Goal: Task Accomplishment & Management: Use online tool/utility

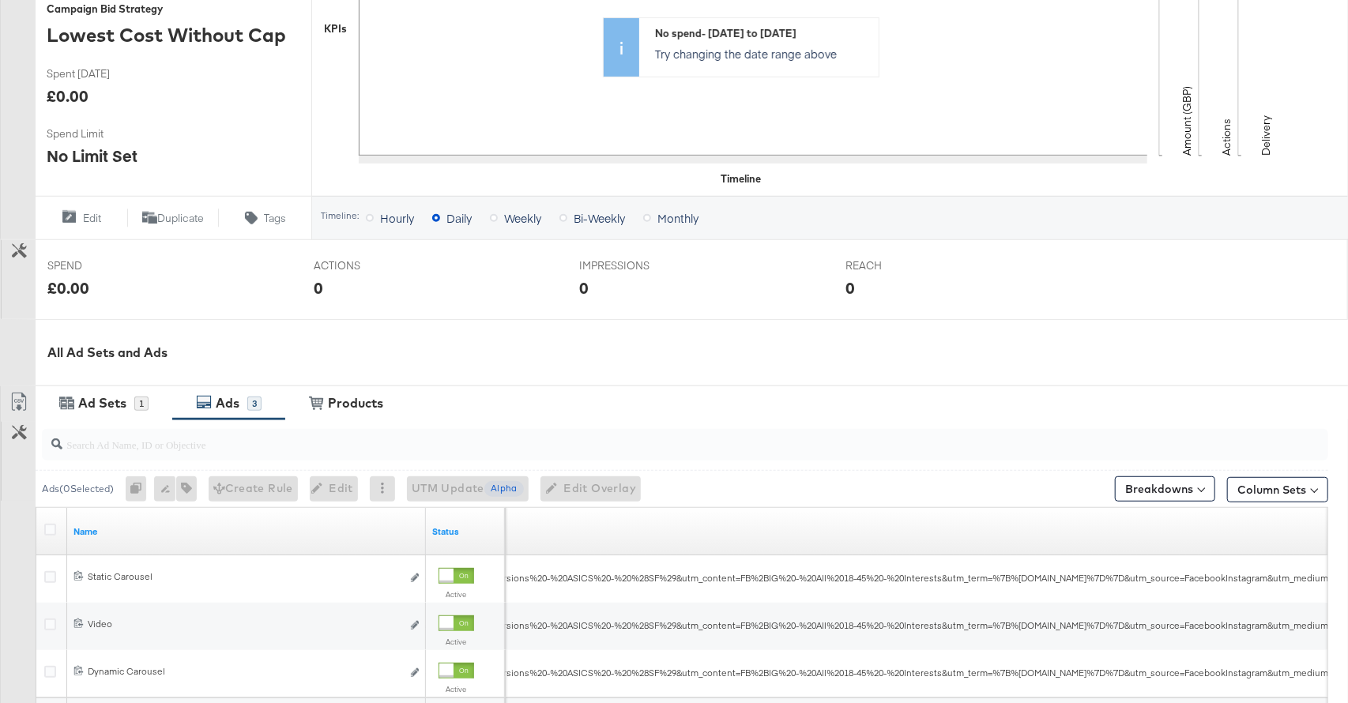
scroll to position [598, 0]
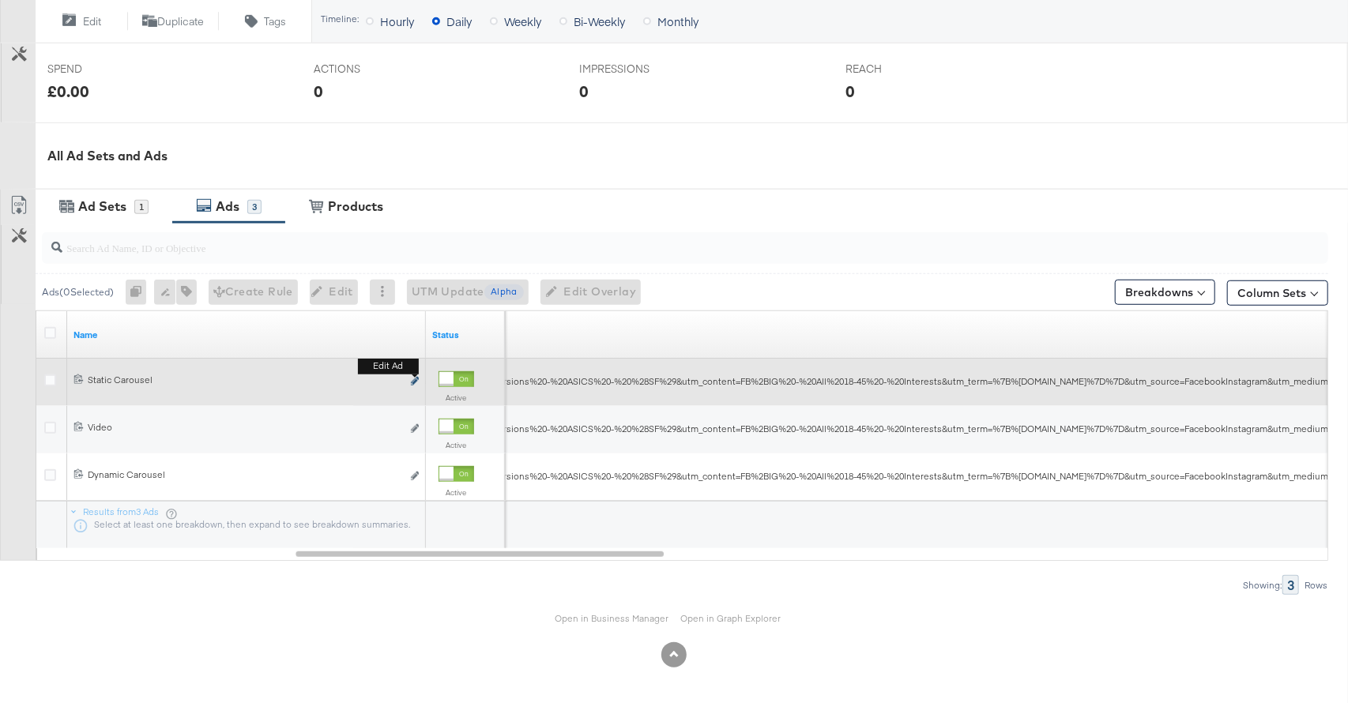
click at [417, 382] on icon "link" at bounding box center [415, 381] width 8 height 9
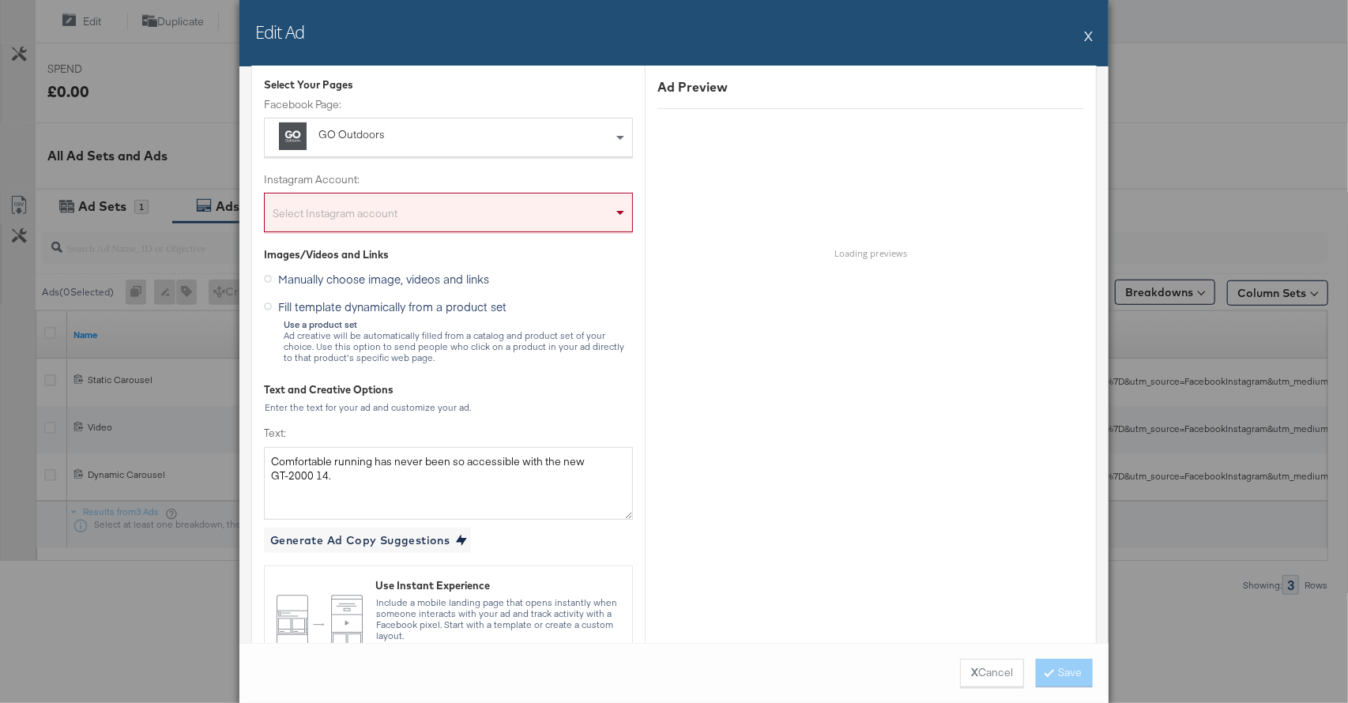
scroll to position [233, 0]
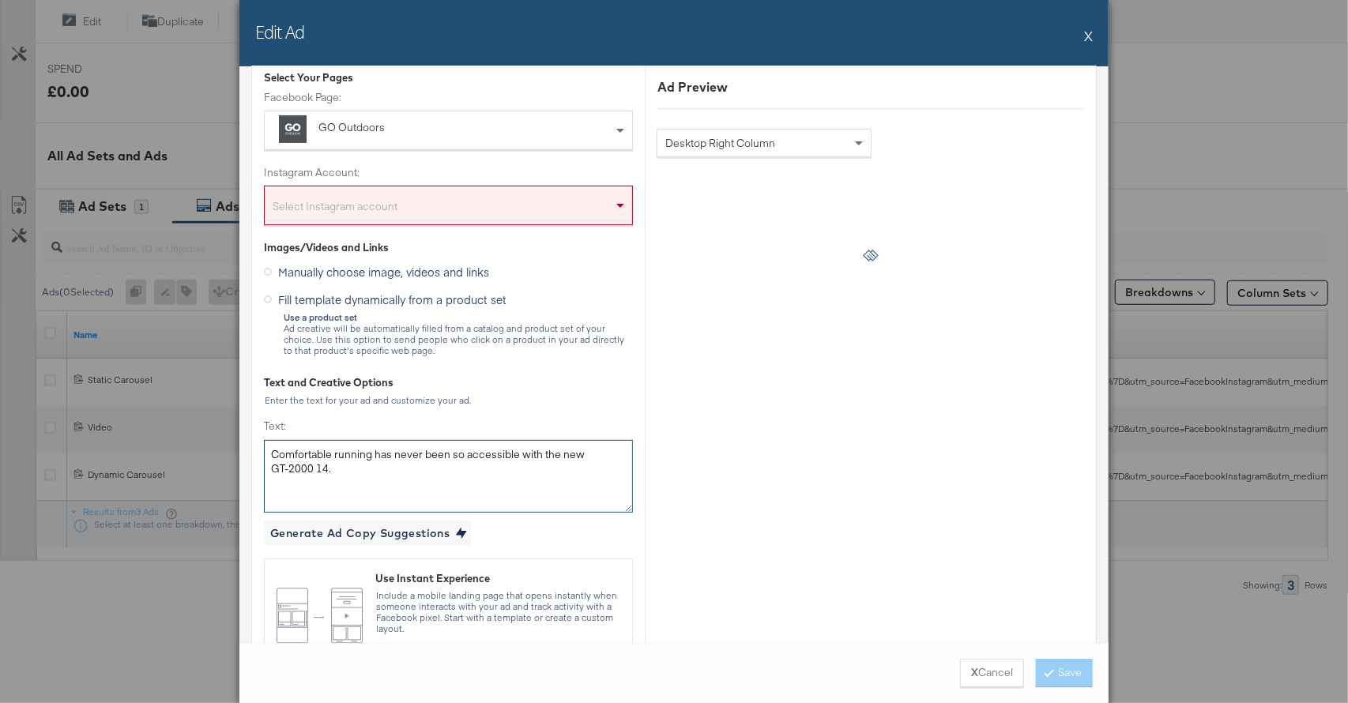
click at [592, 453] on textarea "Comfortable running has never been so accessible with the new GT-2000 14." at bounding box center [448, 476] width 369 height 73
paste textarea "https://fb.me/1MTivzHHT58ilzG"
type textarea "Comfortable running has never been so accessible with the new https://fb.me/1MT…"
click at [1086, 33] on button "X" at bounding box center [1088, 36] width 9 height 32
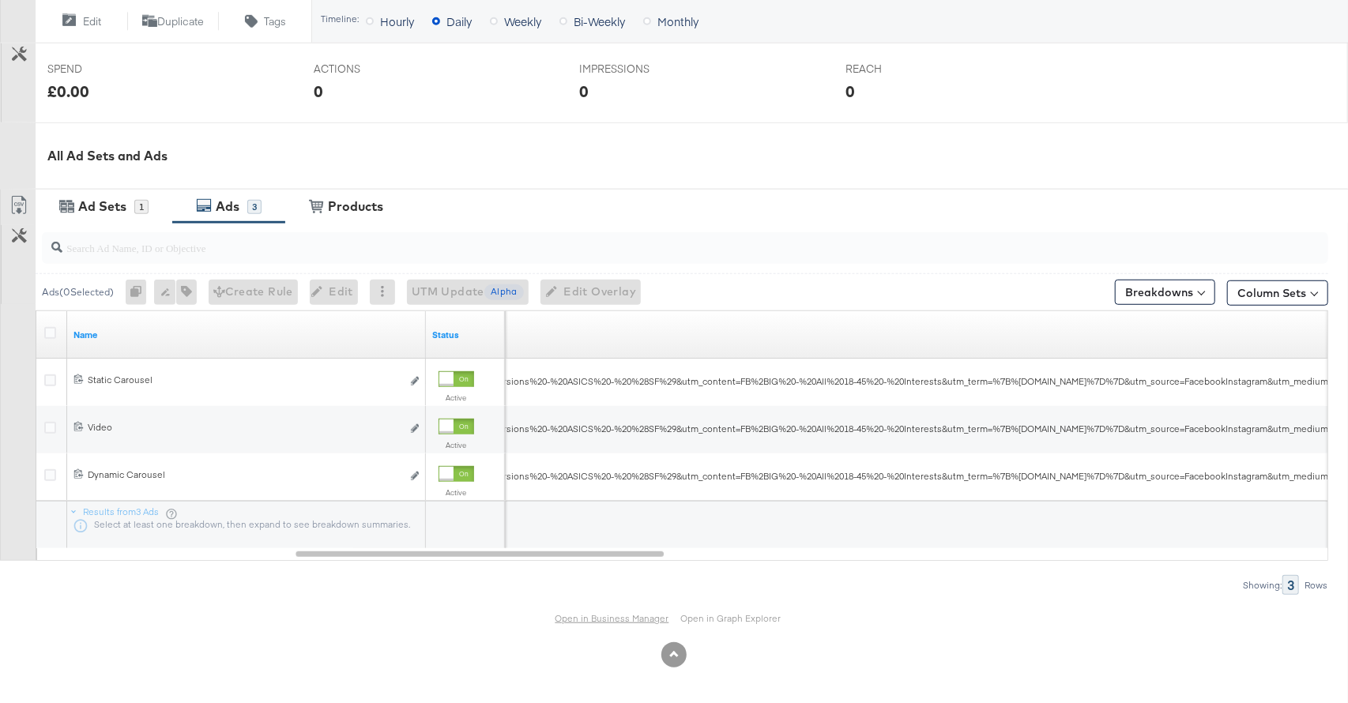
click at [620, 619] on link "Open in Business Manager" at bounding box center [612, 618] width 114 height 12
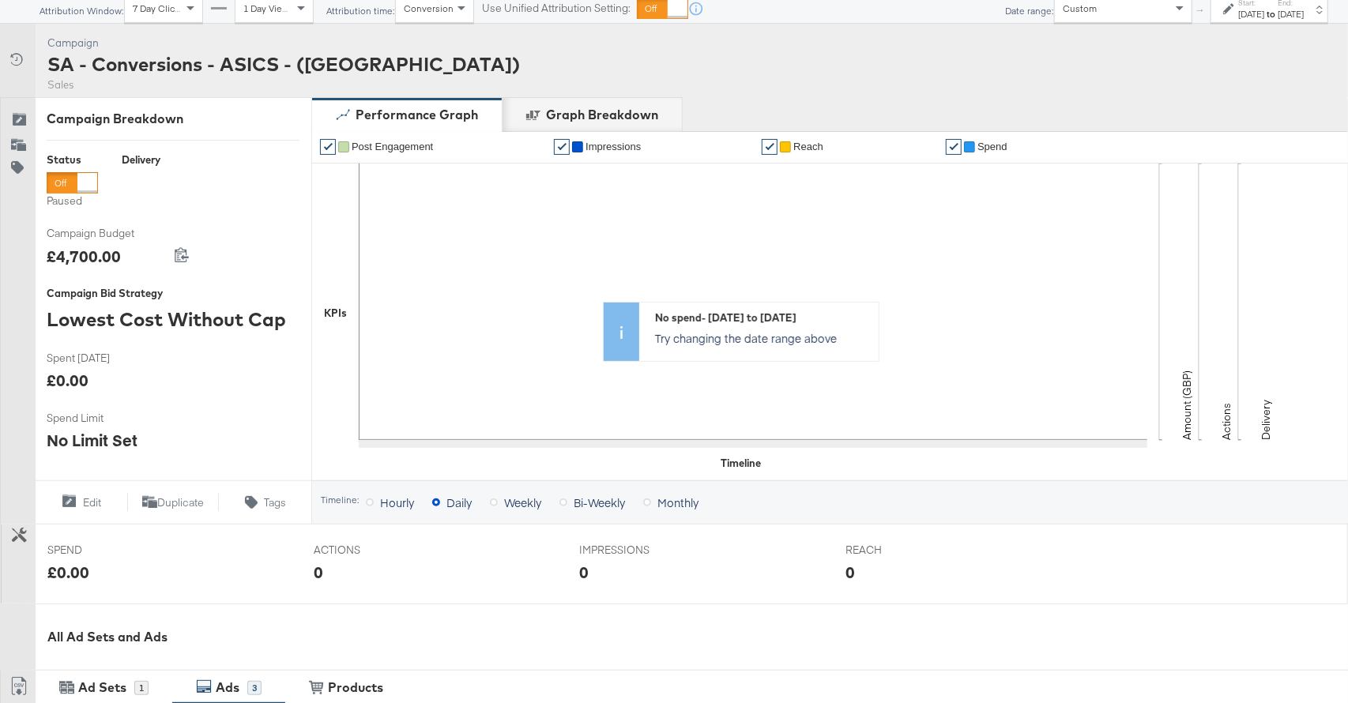
scroll to position [0, 0]
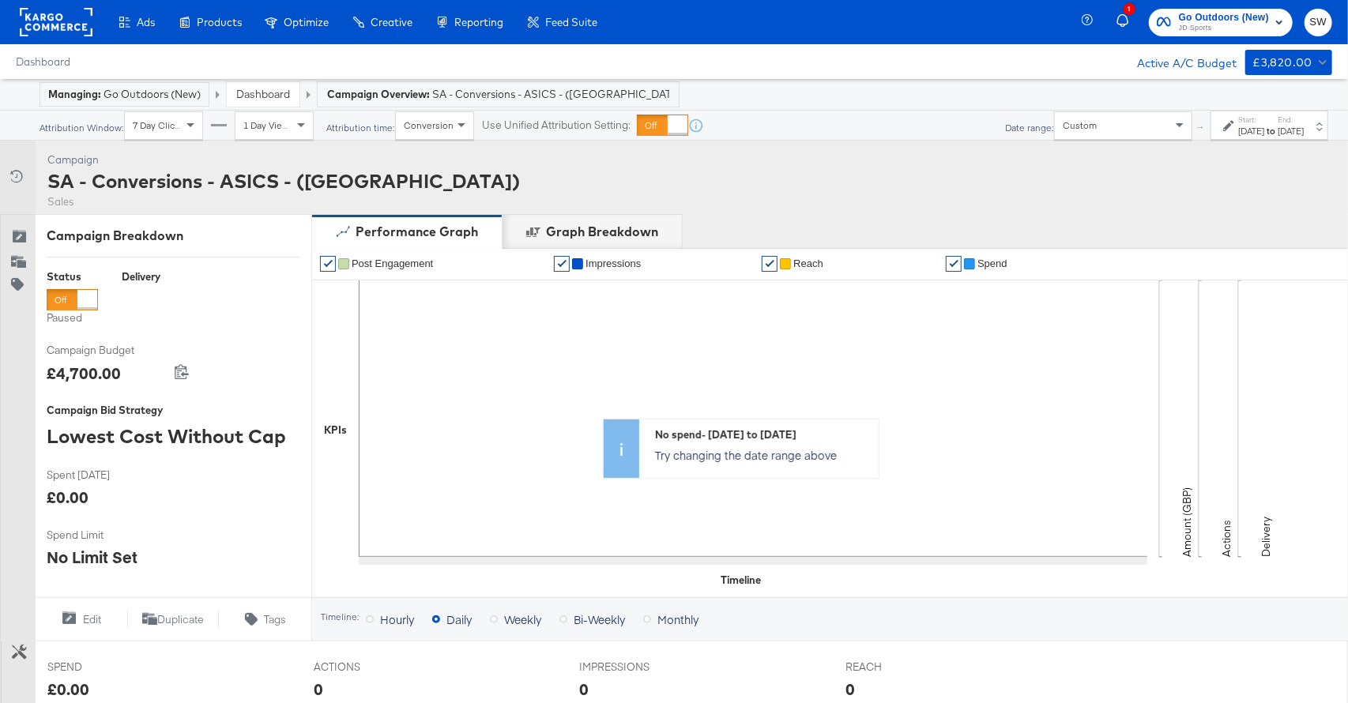
click at [83, 303] on div at bounding box center [87, 300] width 20 height 20
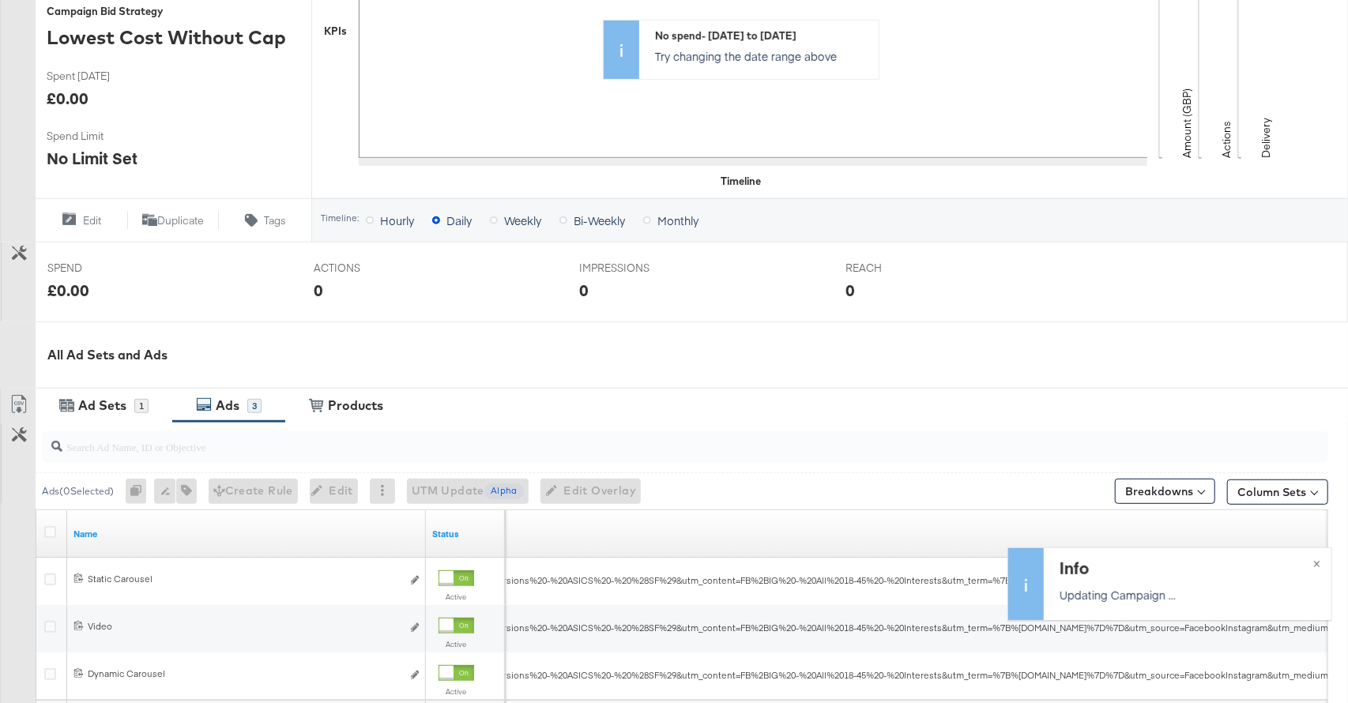
scroll to position [598, 0]
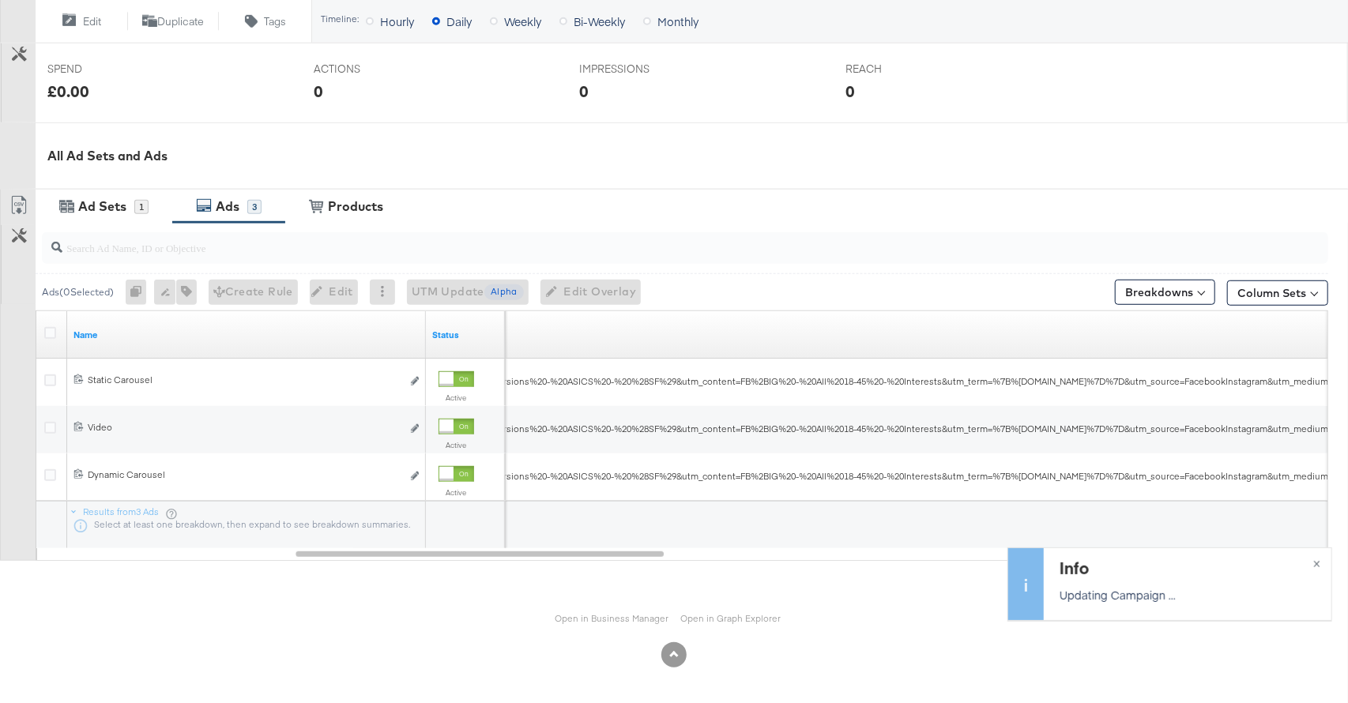
click at [132, 224] on div at bounding box center [682, 248] width 1292 height 51
click at [133, 215] on div "Ad Sets 1" at bounding box center [104, 207] width 137 height 34
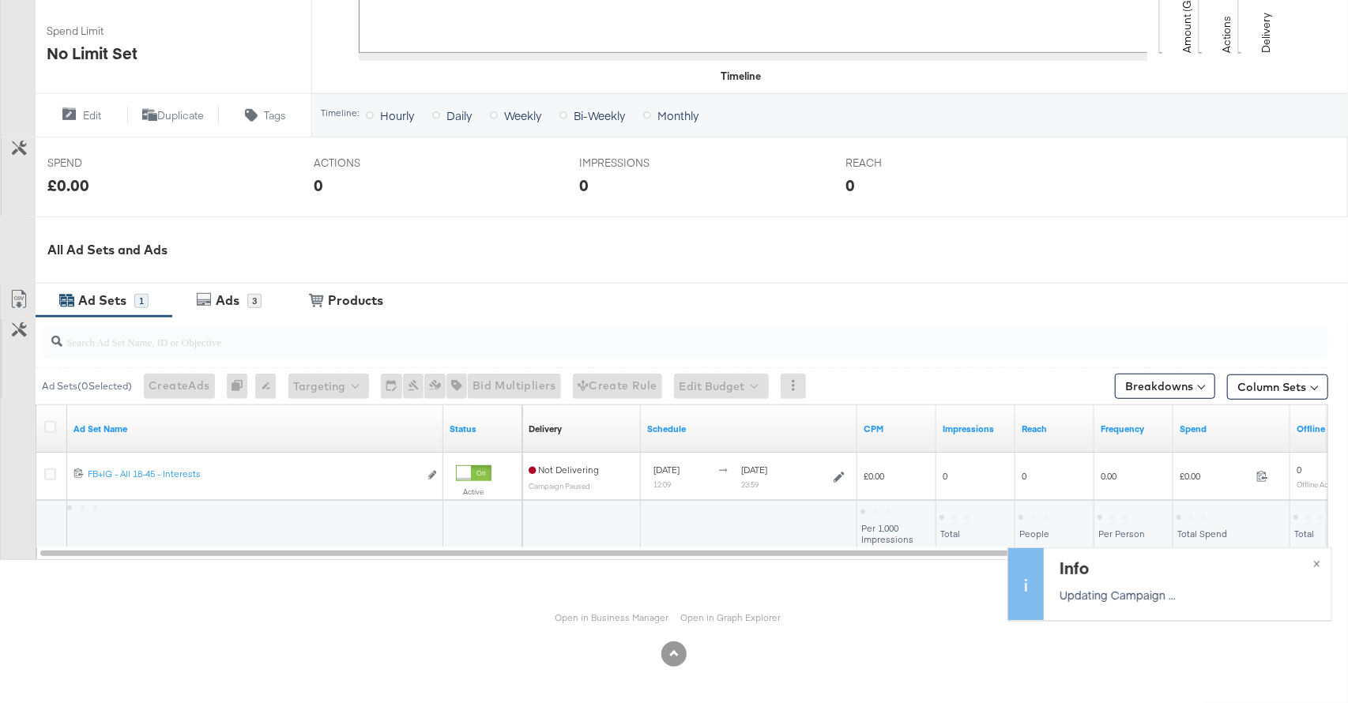
scroll to position [503, 0]
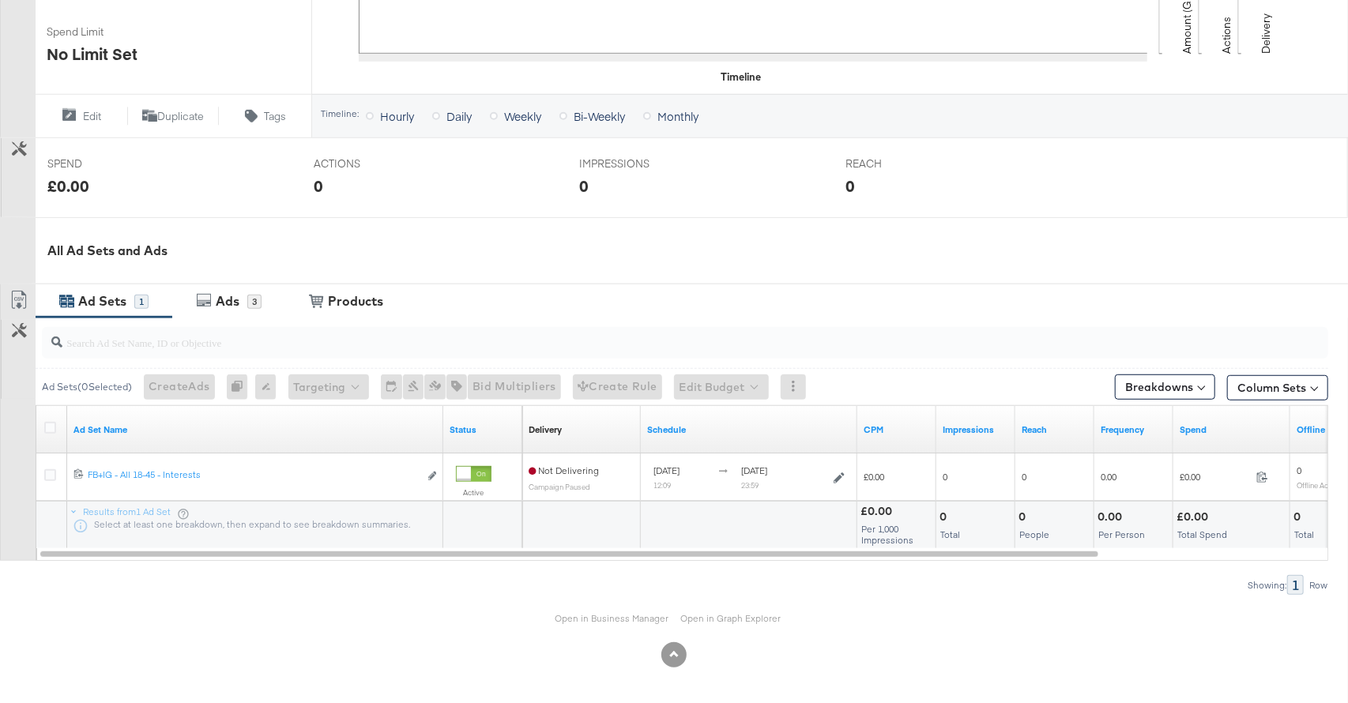
click at [248, 318] on div at bounding box center [682, 343] width 1292 height 51
click at [247, 305] on div "3" at bounding box center [254, 302] width 14 height 14
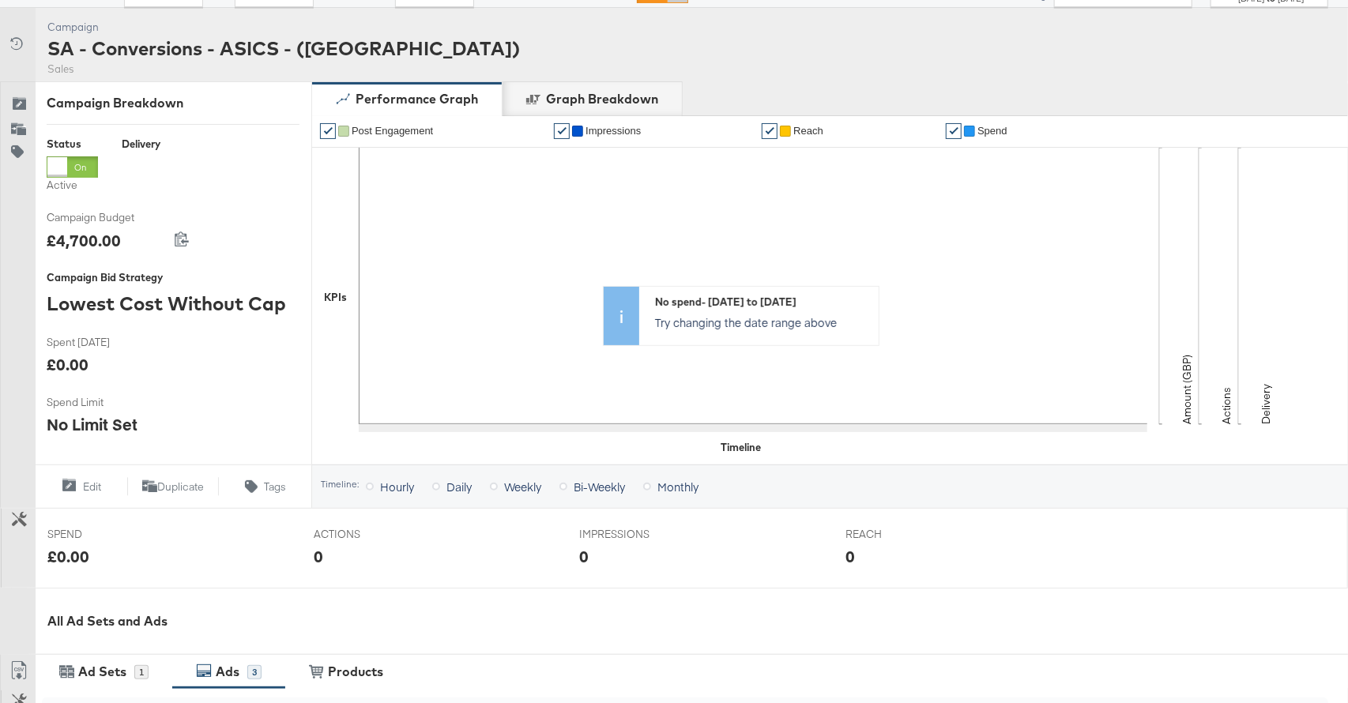
scroll to position [0, 0]
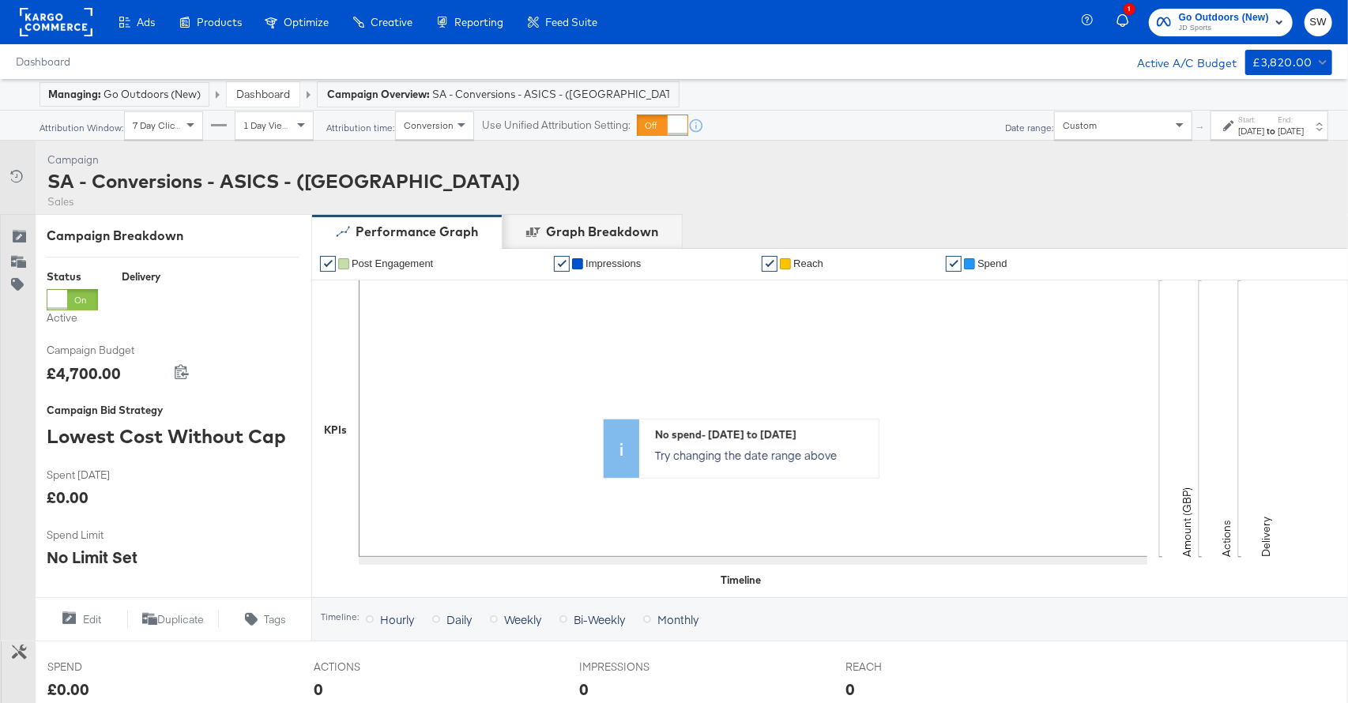
drag, startPoint x: 1069, startPoint y: 122, endPoint x: 1059, endPoint y: 133, distance: 14.6
click at [1068, 122] on div "Custom" at bounding box center [1122, 125] width 137 height 27
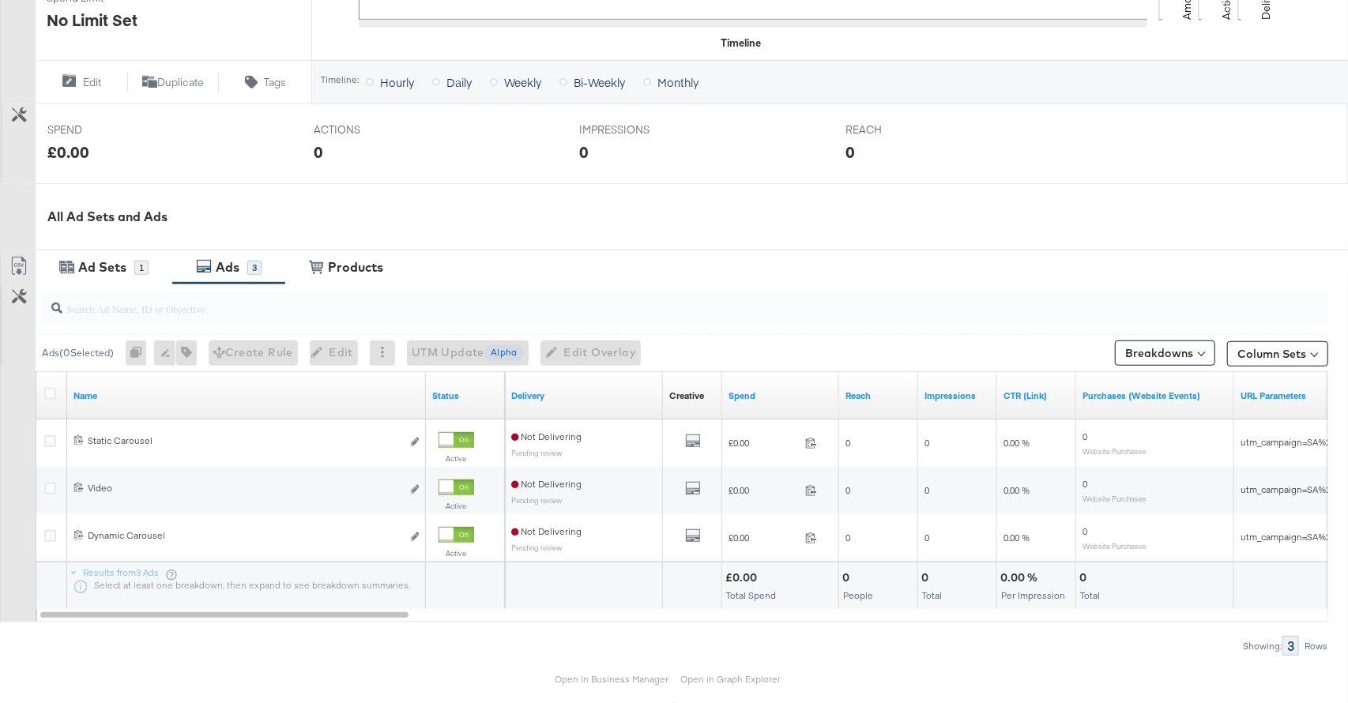
scroll to position [585, 0]
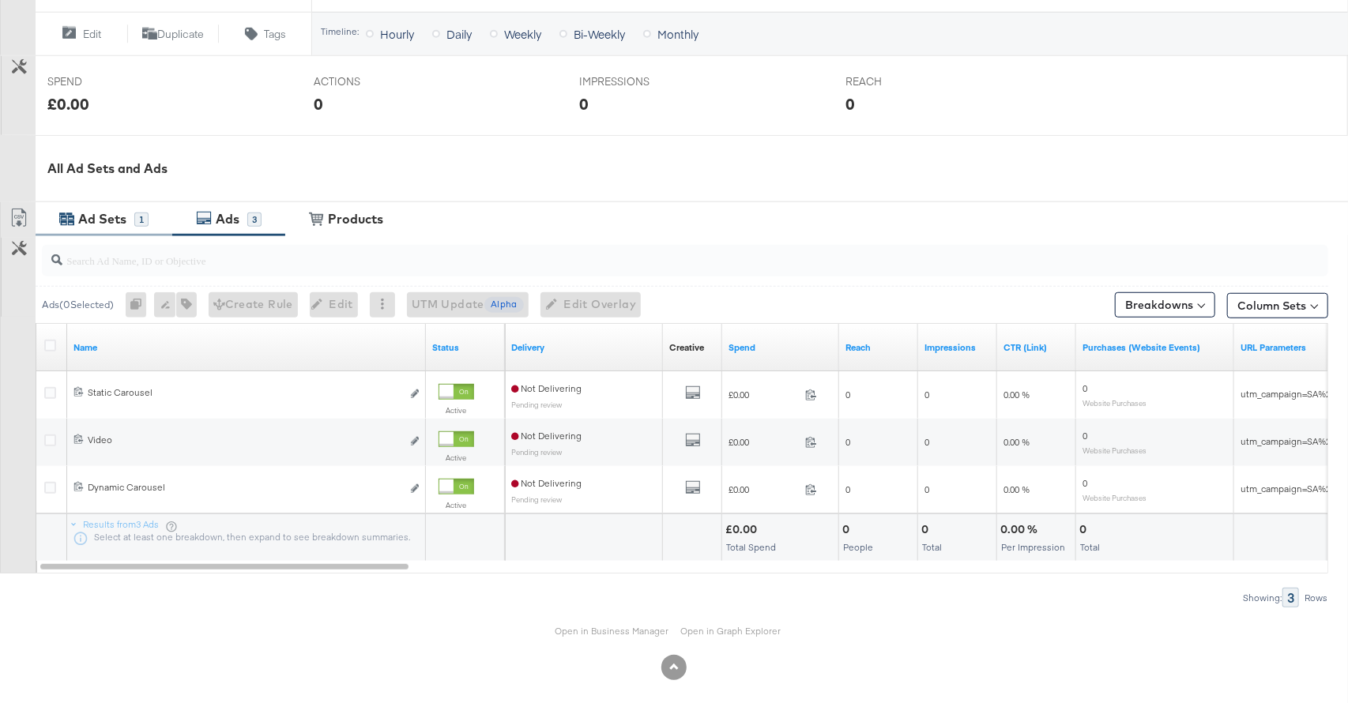
click at [139, 223] on div "1" at bounding box center [141, 219] width 14 height 14
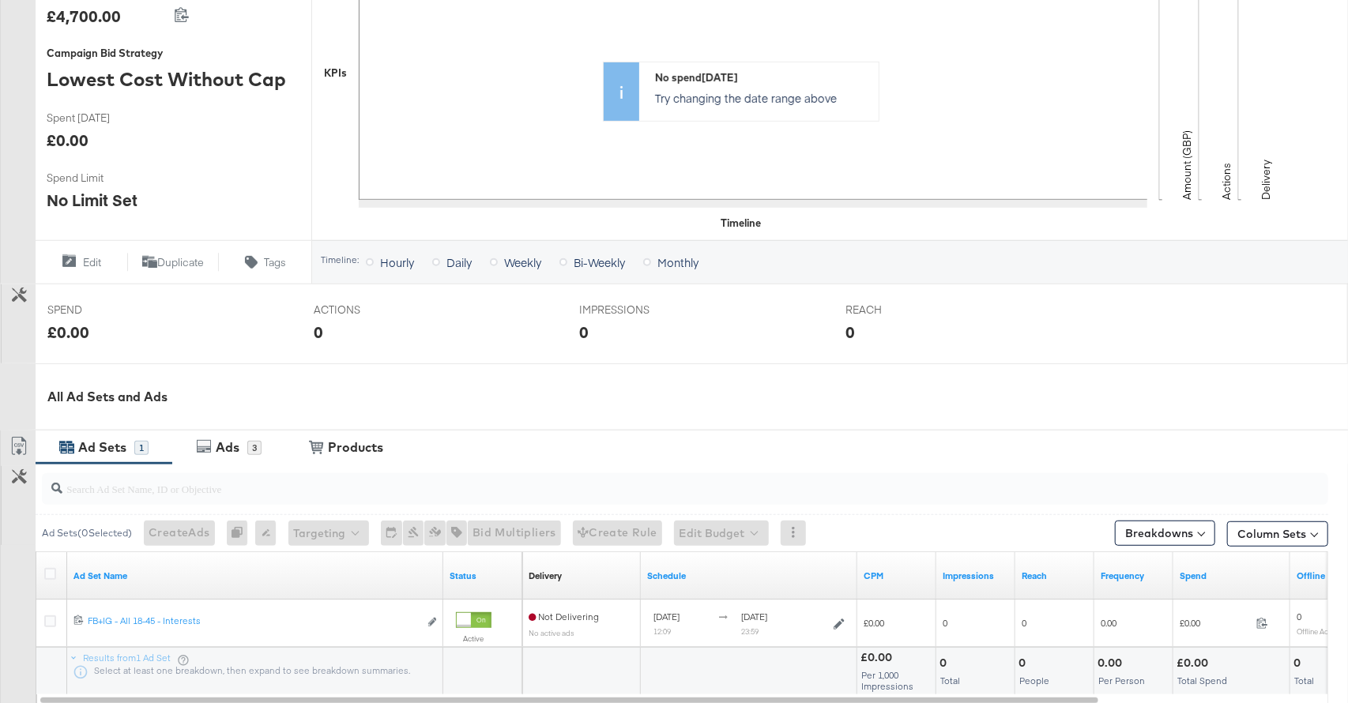
scroll to position [502, 0]
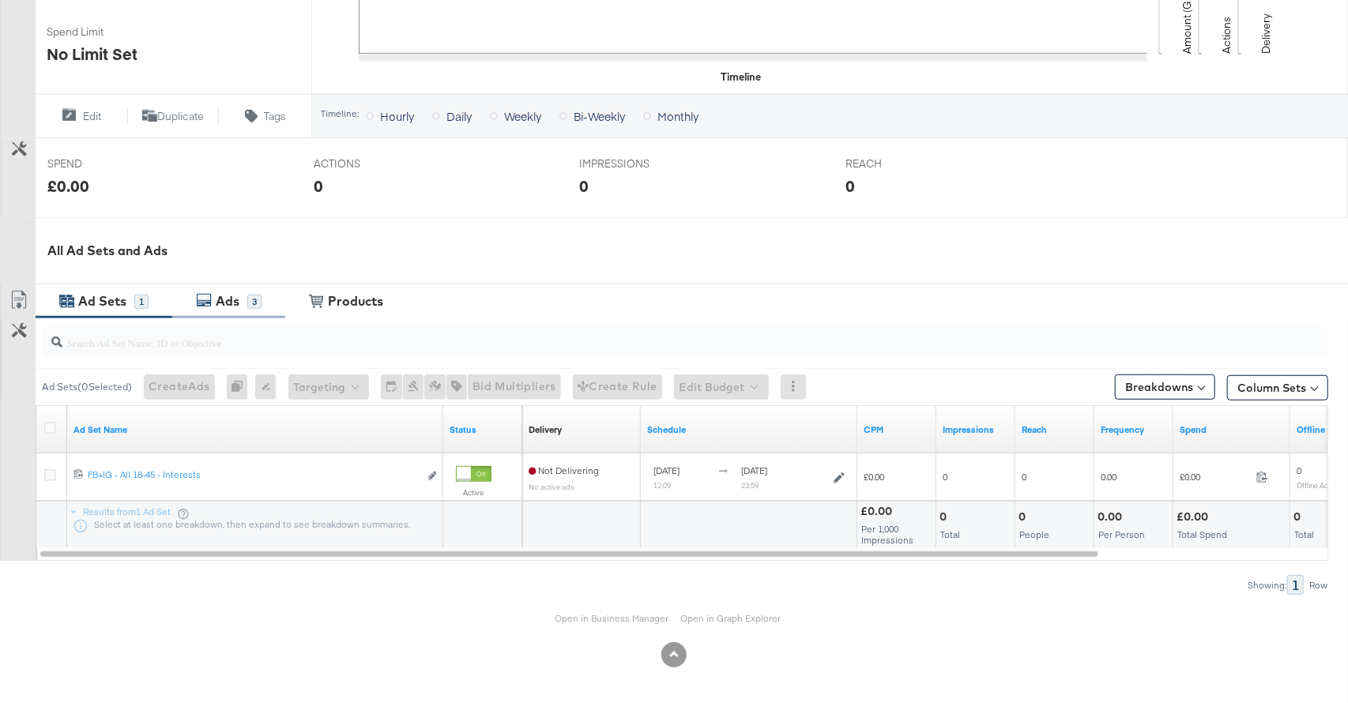
click at [255, 307] on div "3" at bounding box center [254, 302] width 14 height 14
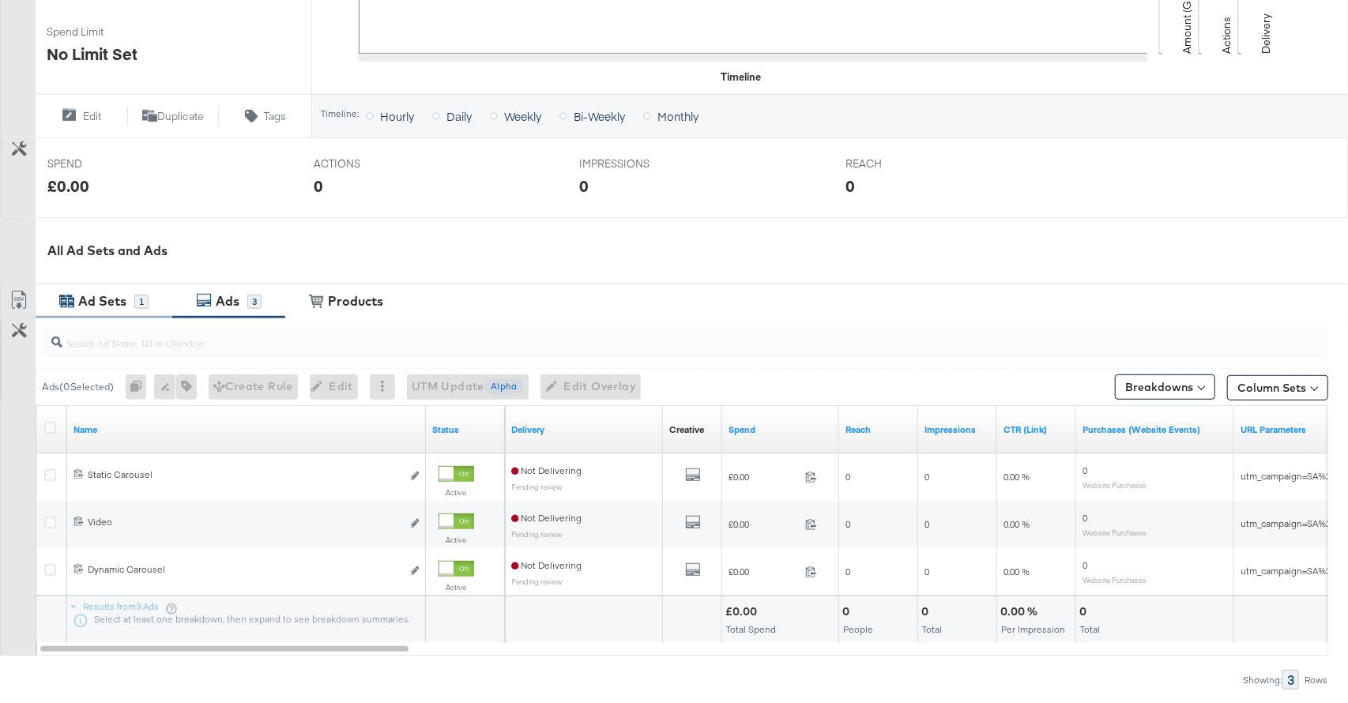
click at [111, 299] on div "Ad Sets" at bounding box center [102, 301] width 48 height 18
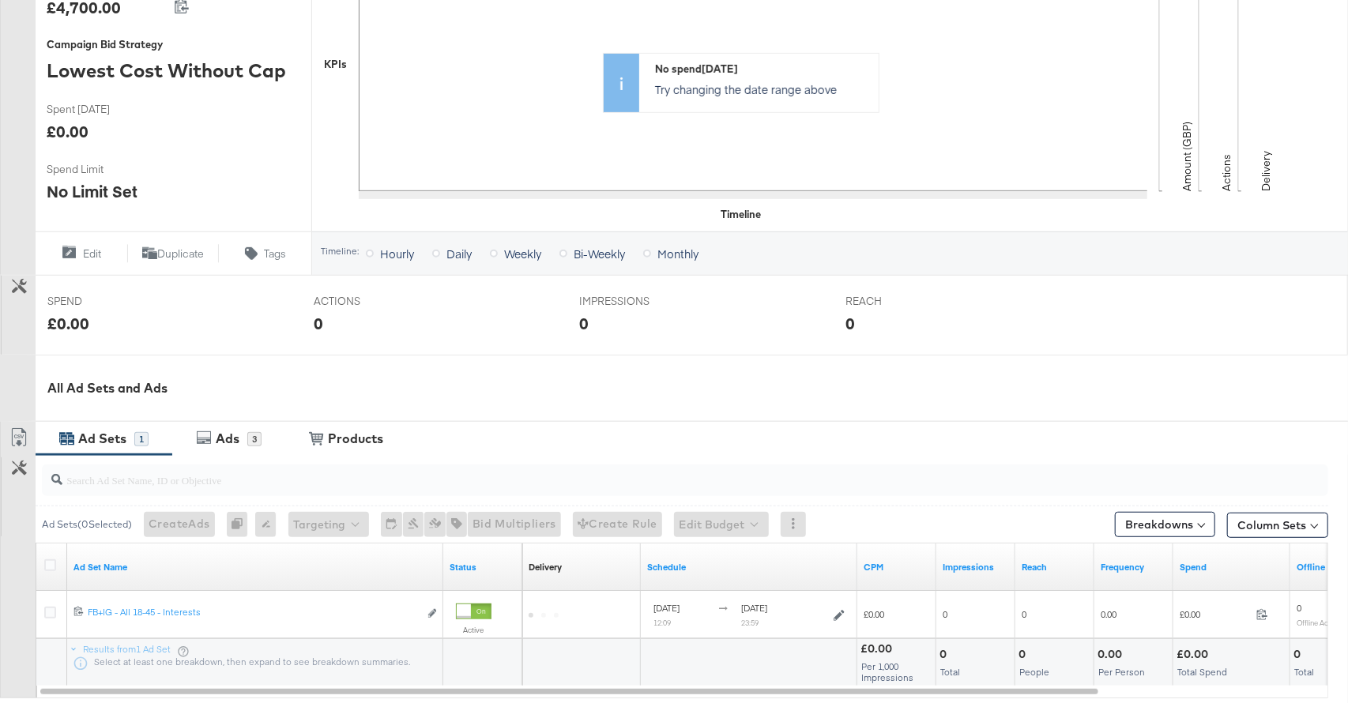
scroll to position [502, 0]
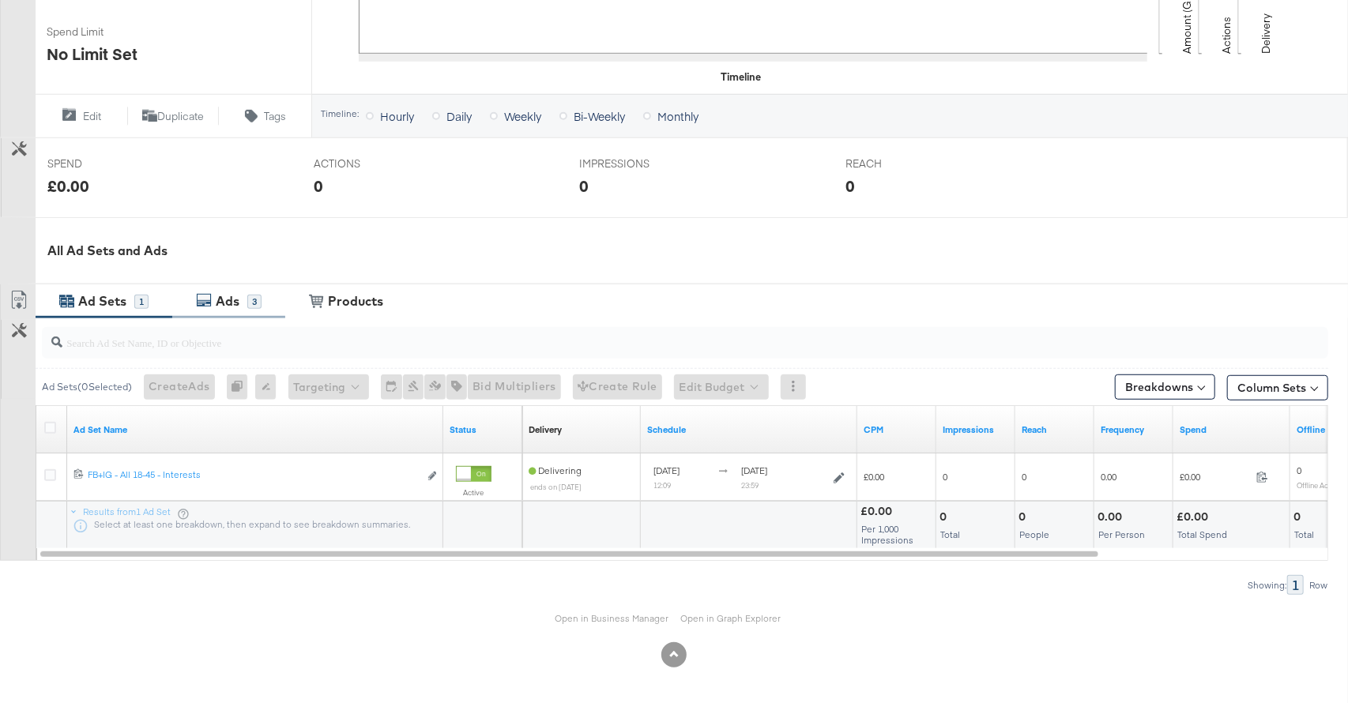
click at [251, 297] on div "3" at bounding box center [254, 302] width 14 height 14
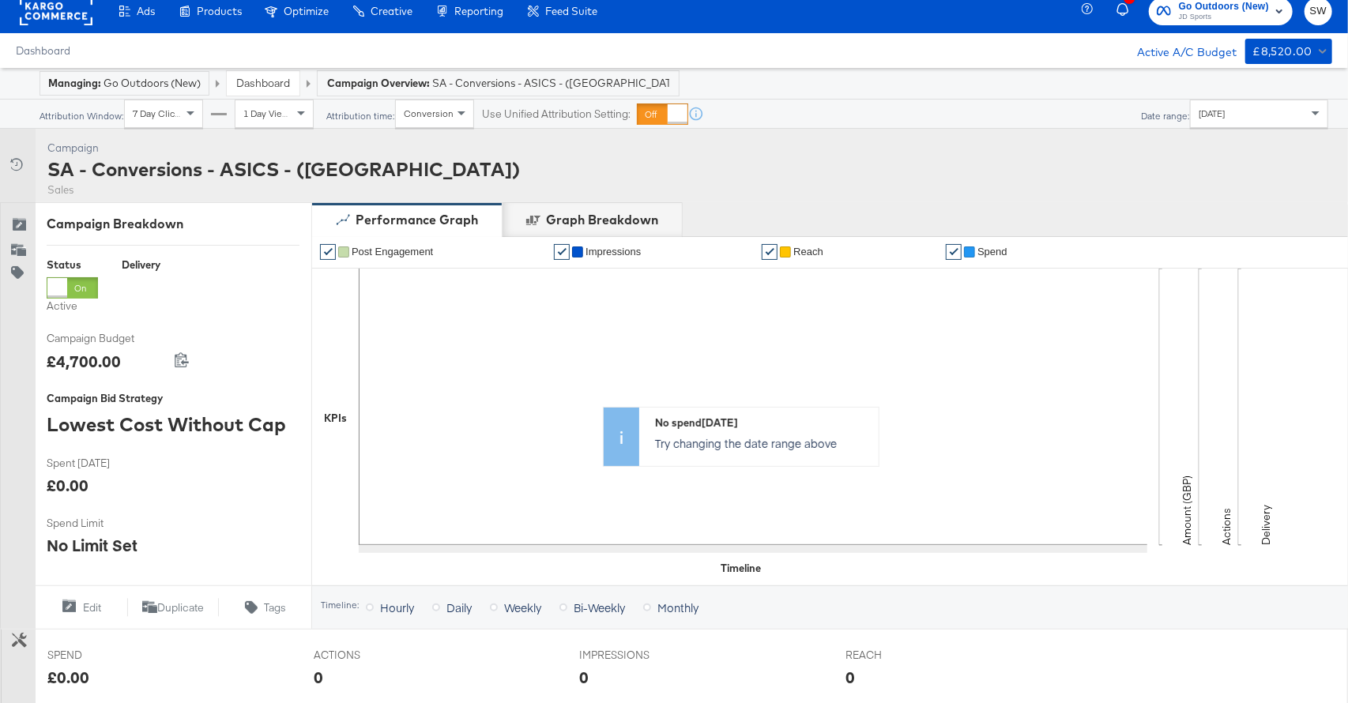
scroll to position [0, 0]
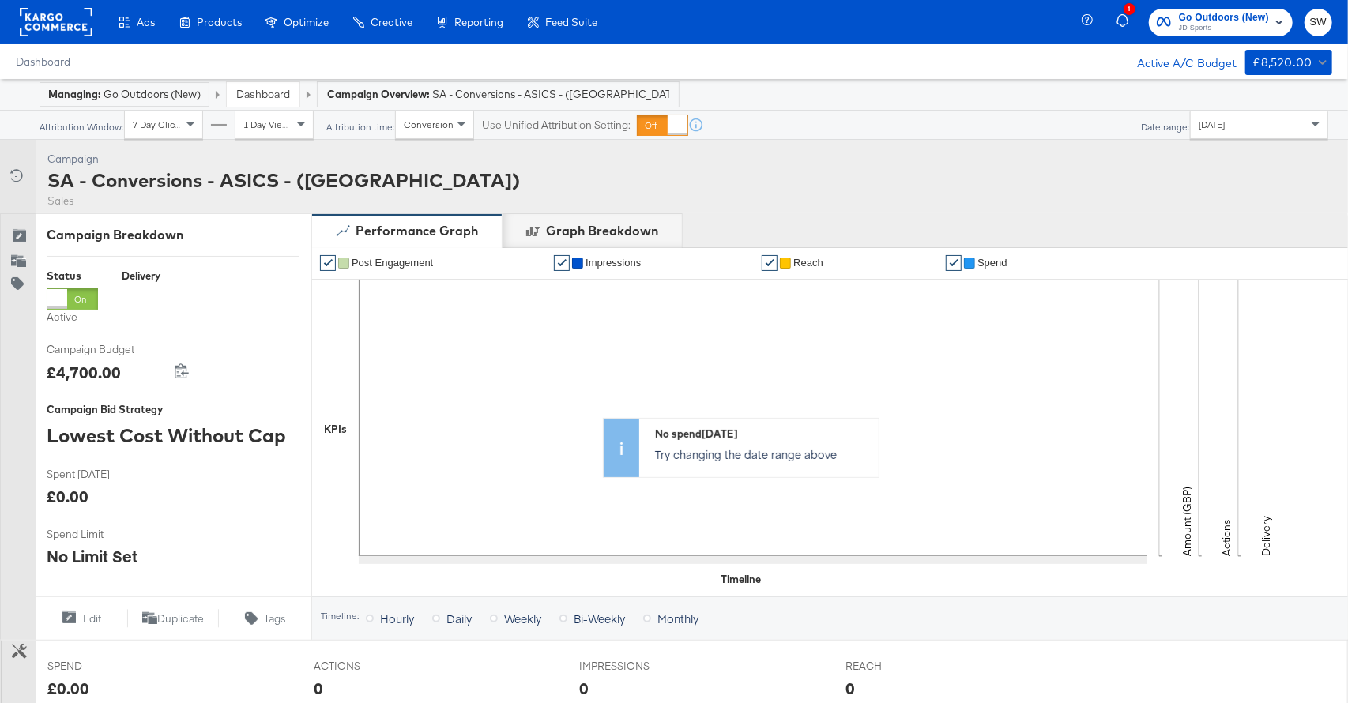
click at [242, 89] on link "Dashboard" at bounding box center [263, 94] width 54 height 14
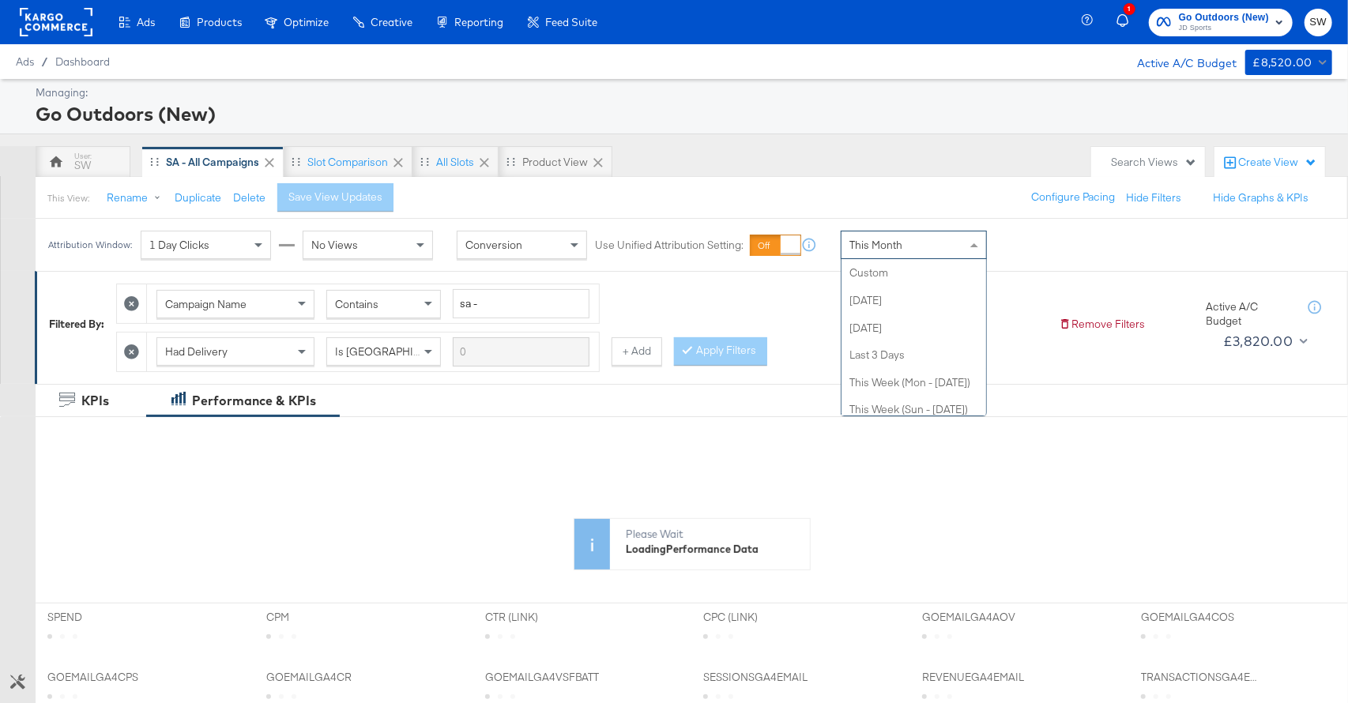
drag, startPoint x: 941, startPoint y: 242, endPoint x: 937, endPoint y: 289, distance: 46.8
click at [941, 242] on div "This Month" at bounding box center [913, 244] width 145 height 27
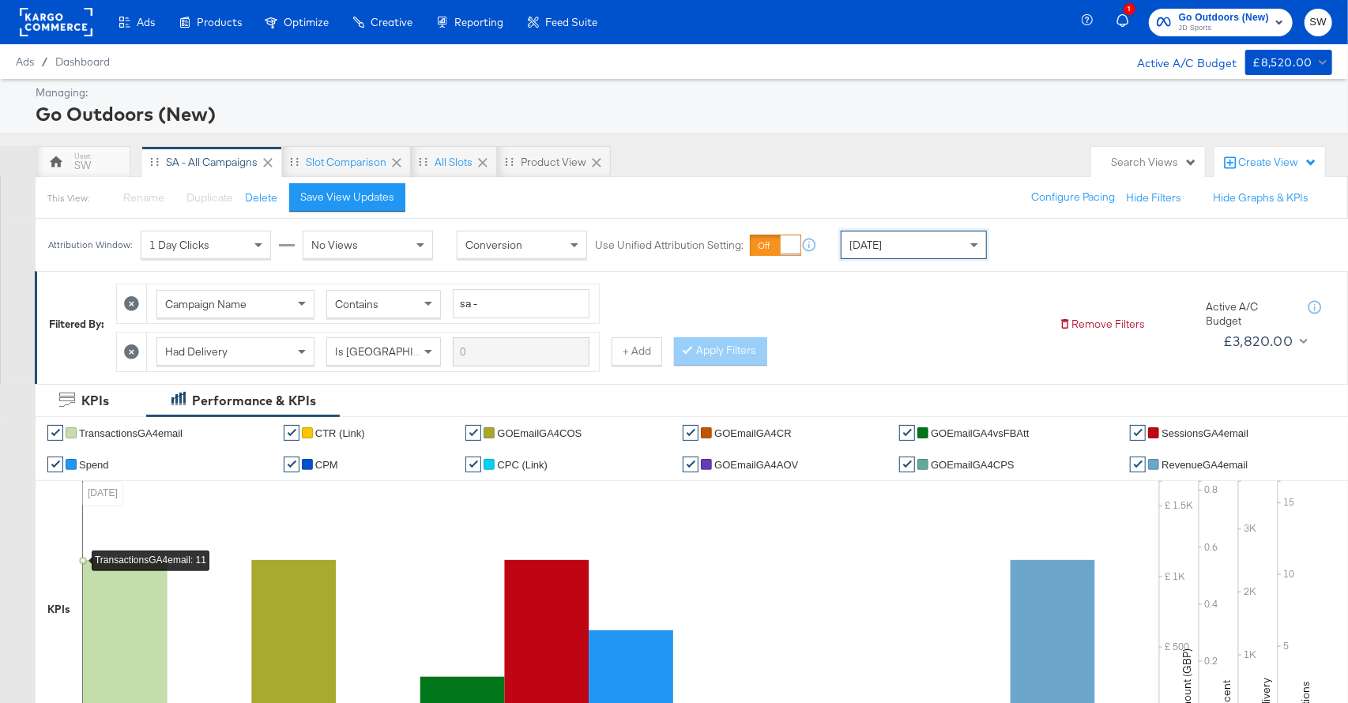
scroll to position [704, 0]
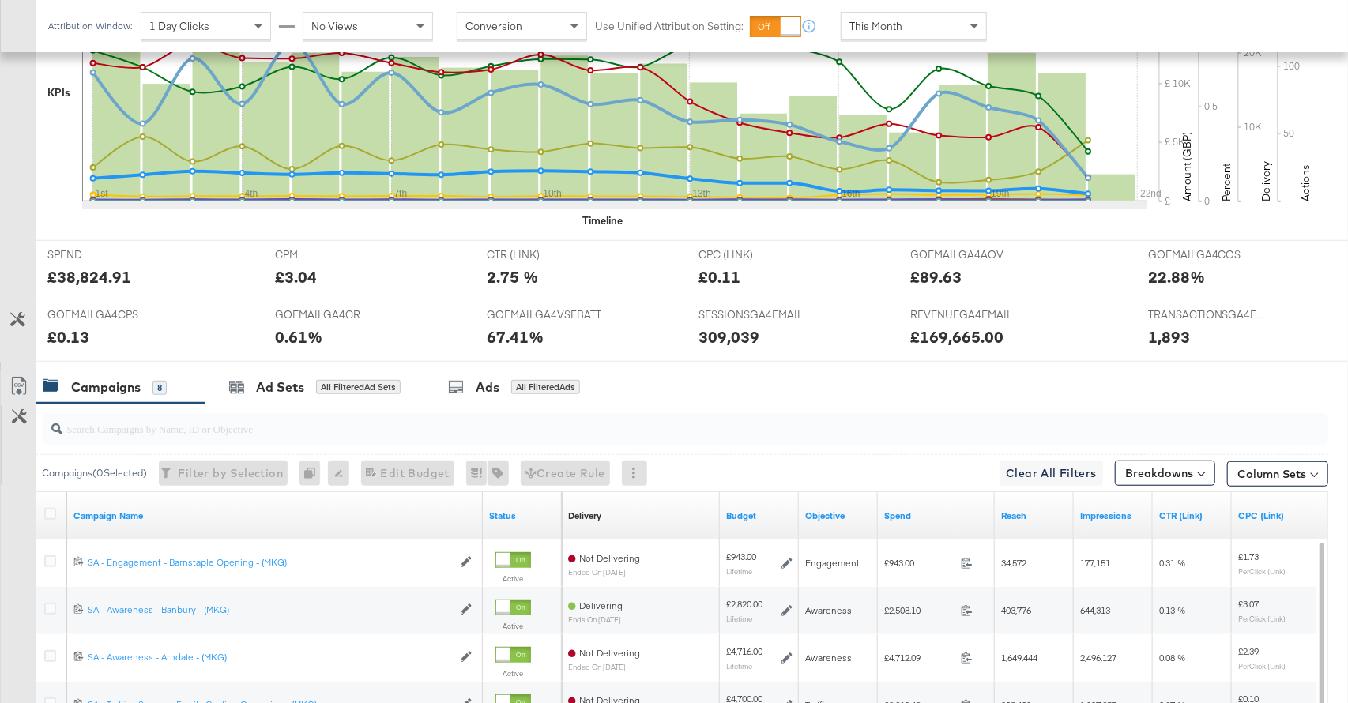
scroll to position [814, 0]
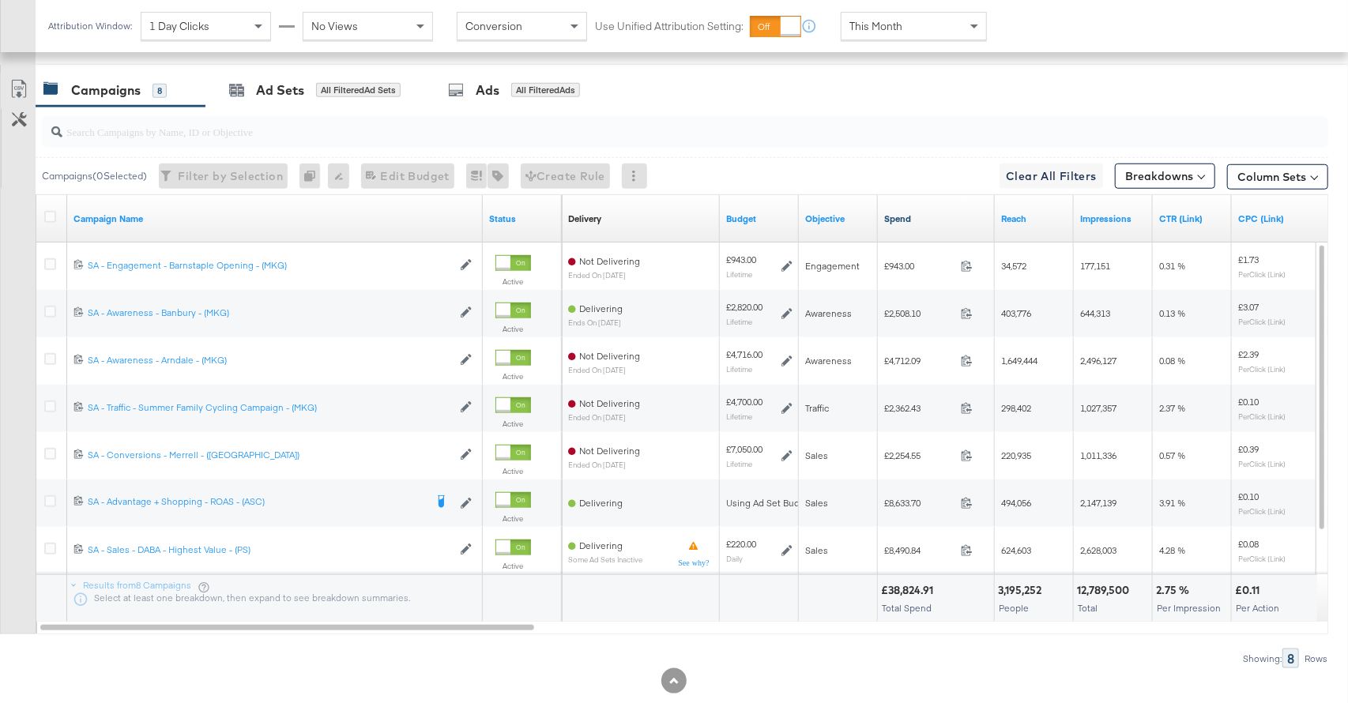
click at [912, 215] on link "Spend" at bounding box center [936, 218] width 104 height 13
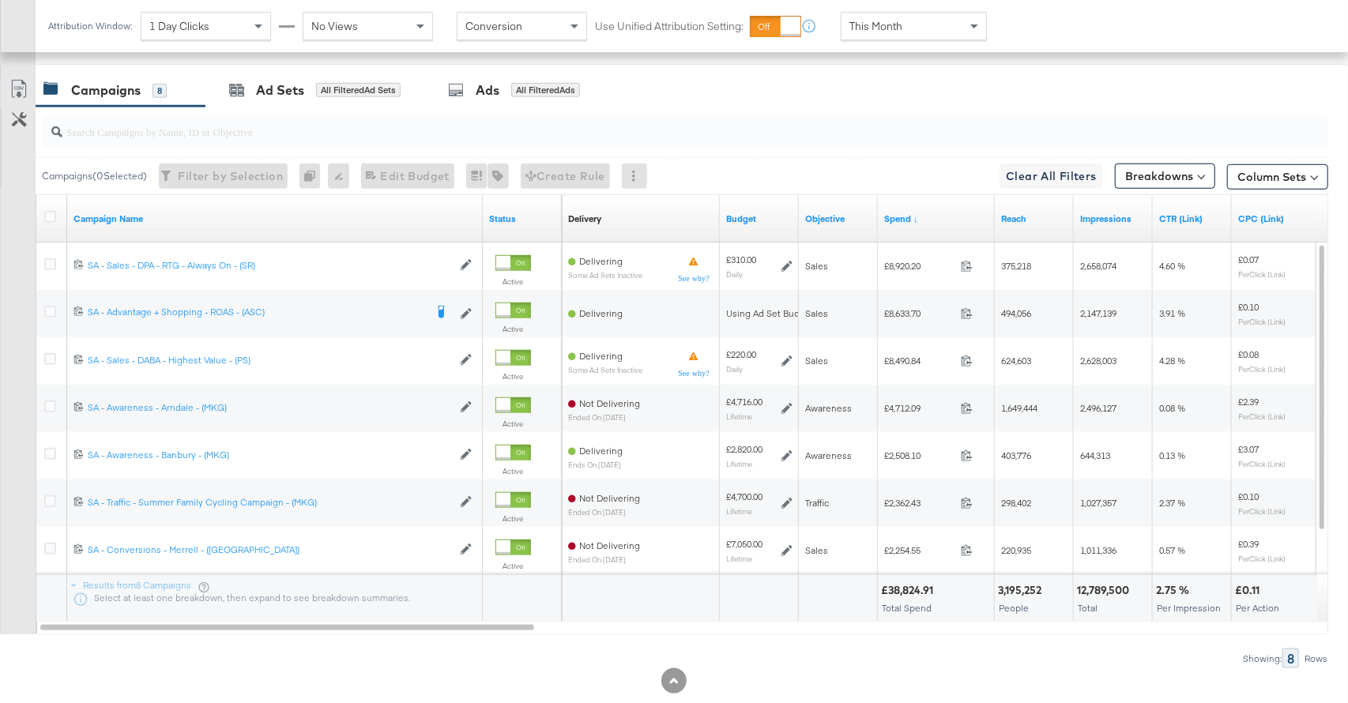
click at [919, 29] on div "This Month" at bounding box center [913, 26] width 145 height 27
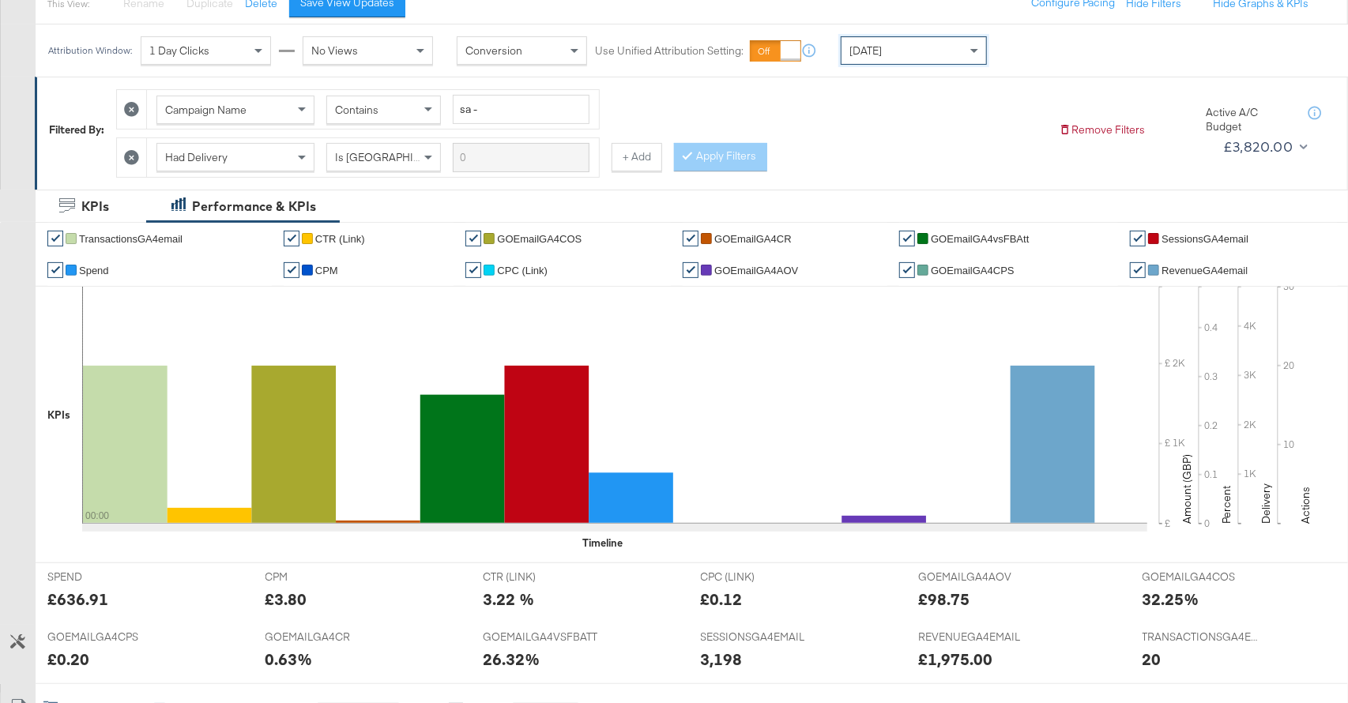
scroll to position [0, 0]
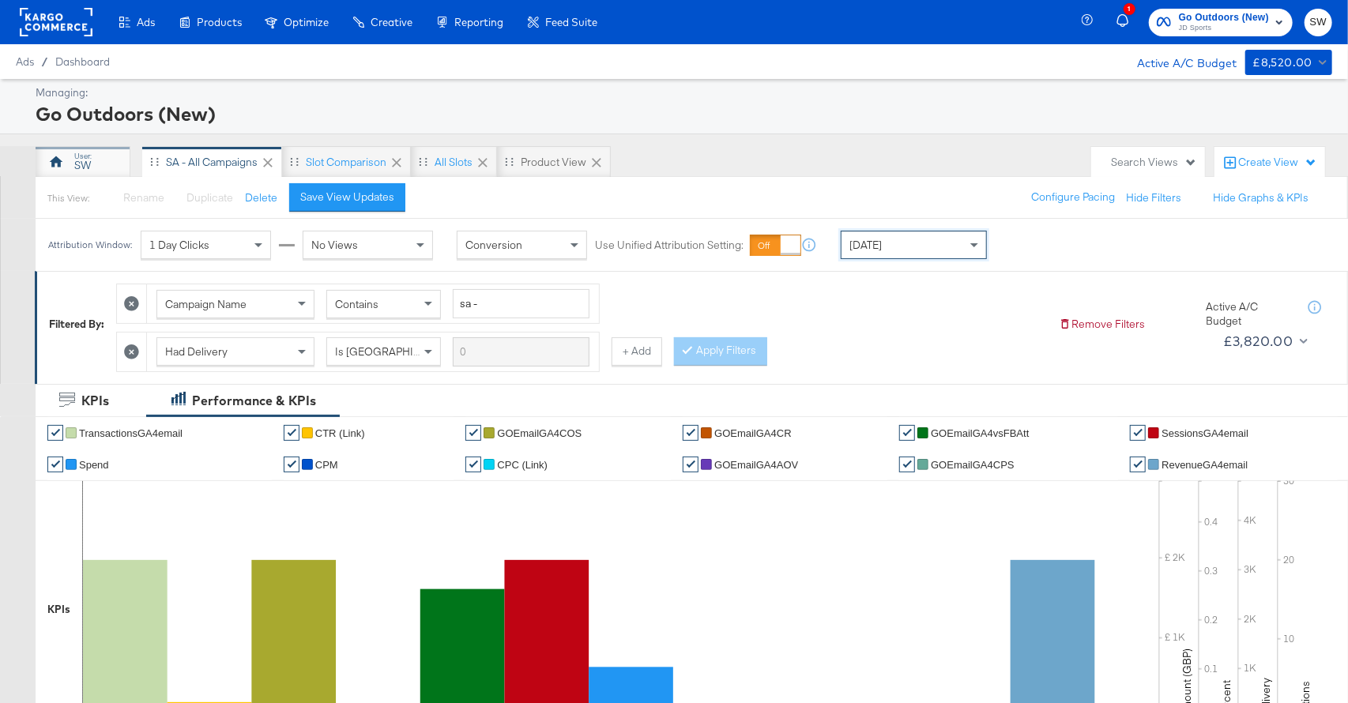
click at [100, 154] on div "SW" at bounding box center [83, 162] width 95 height 32
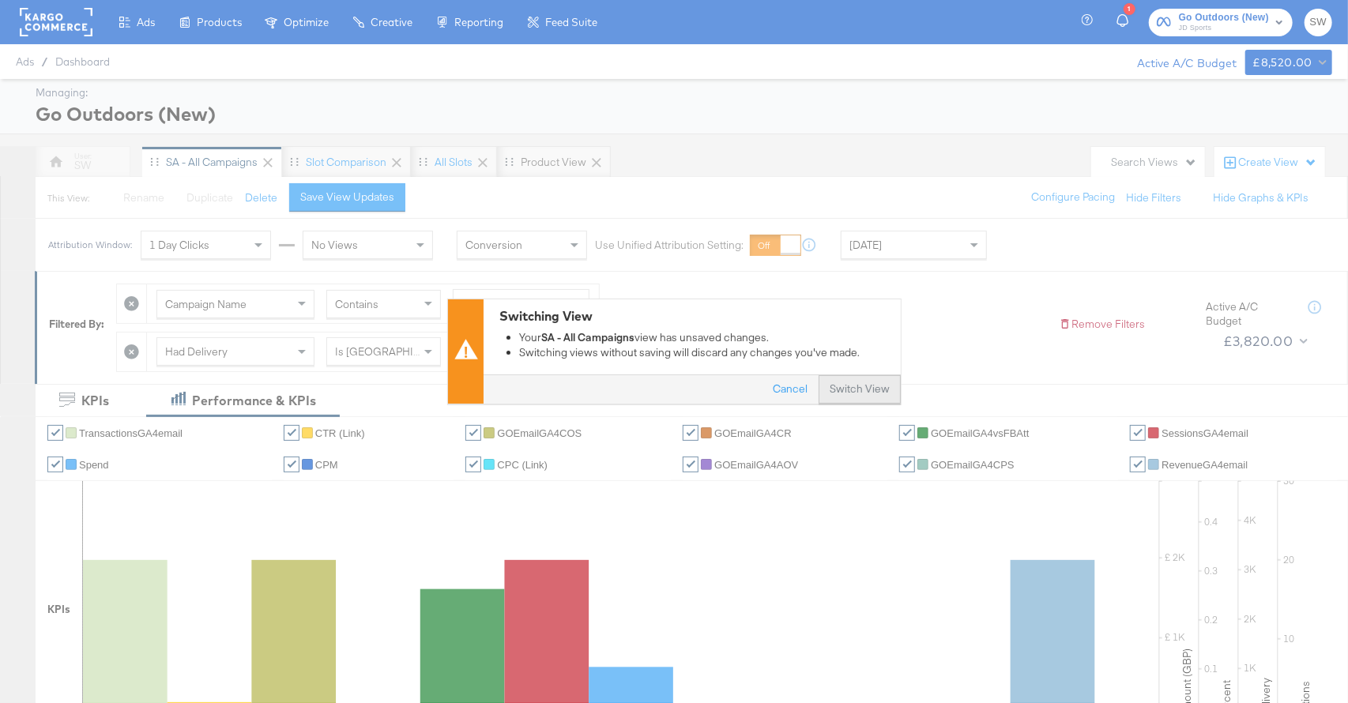
click at [836, 389] on button "Switch View" at bounding box center [859, 390] width 82 height 28
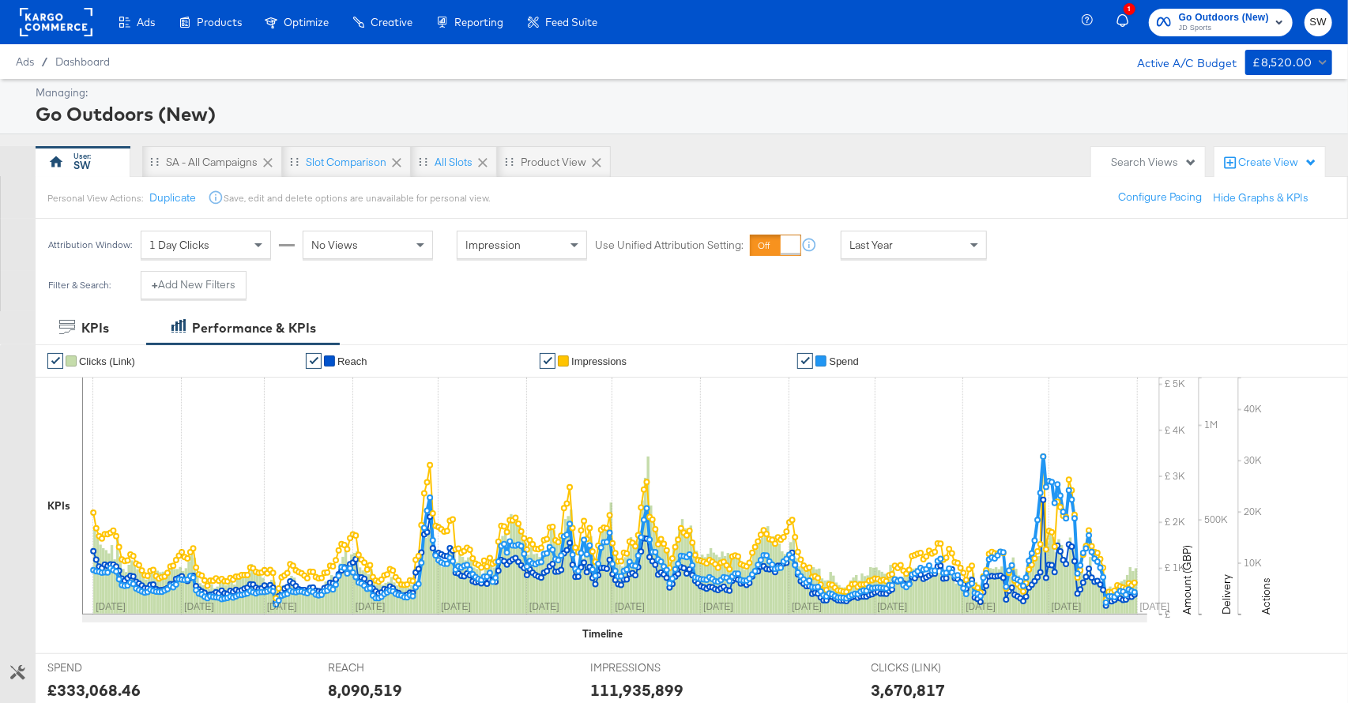
click at [874, 255] on div "Last Year" at bounding box center [913, 244] width 145 height 27
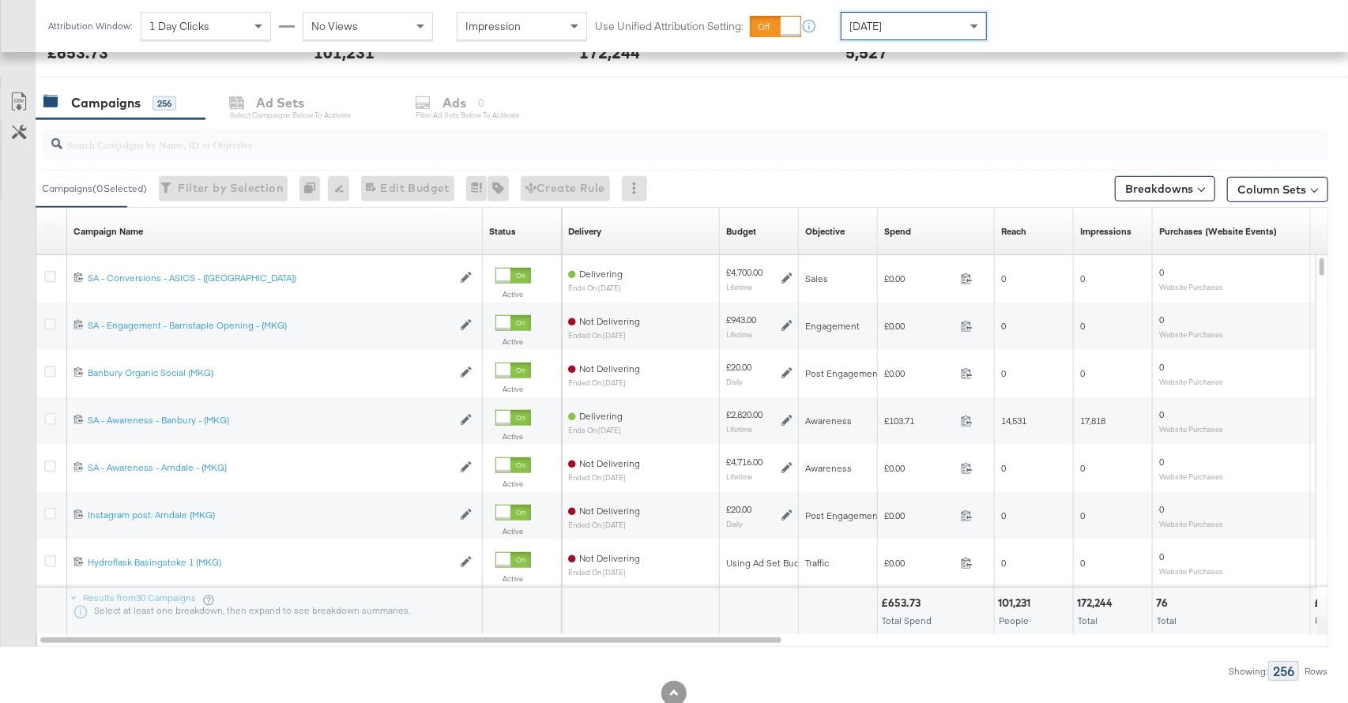
scroll to position [683, 0]
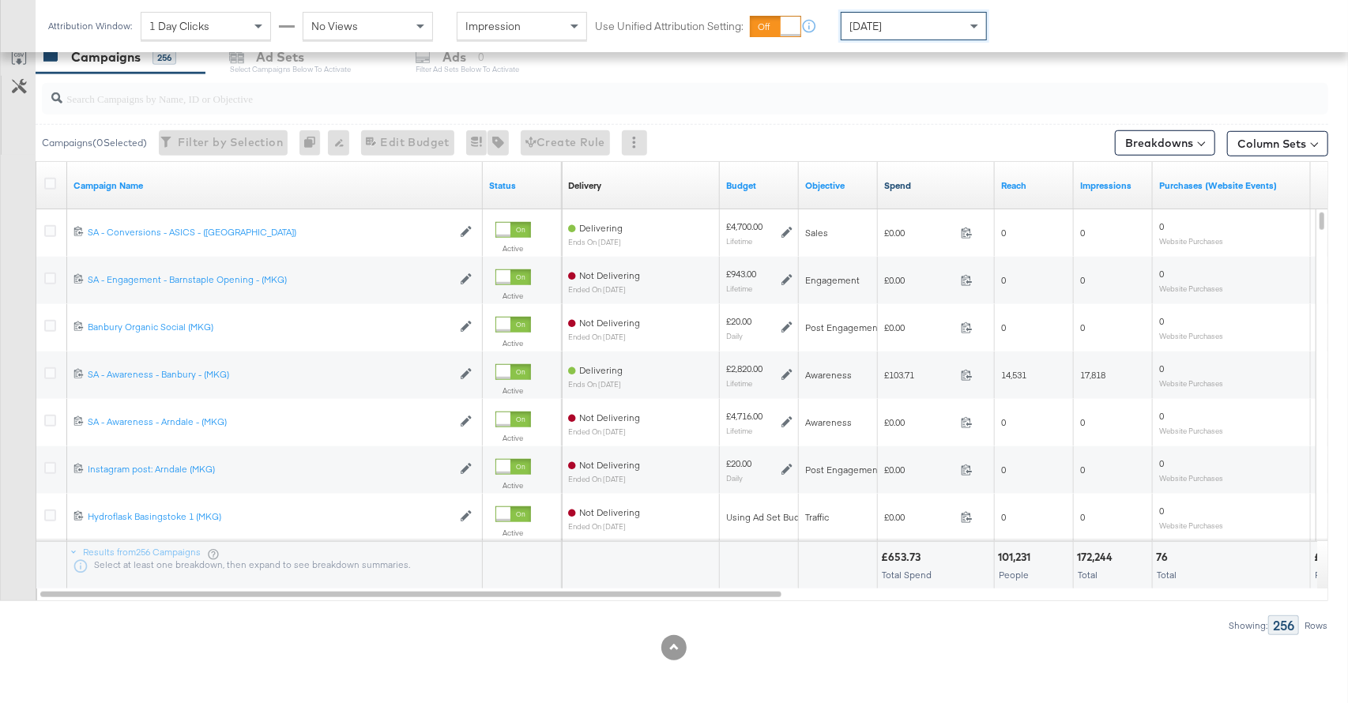
click at [900, 188] on link "Spend" at bounding box center [936, 185] width 104 height 13
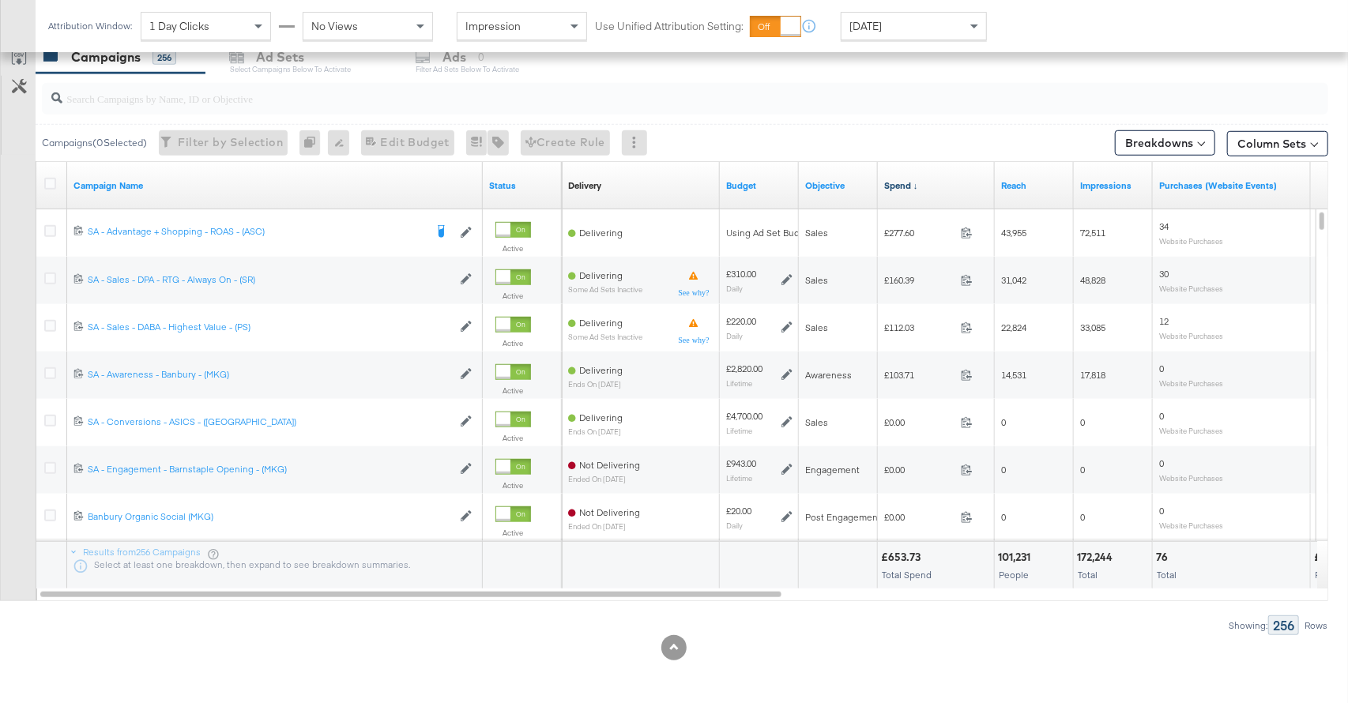
click at [900, 188] on link "Spend ↓" at bounding box center [936, 185] width 104 height 13
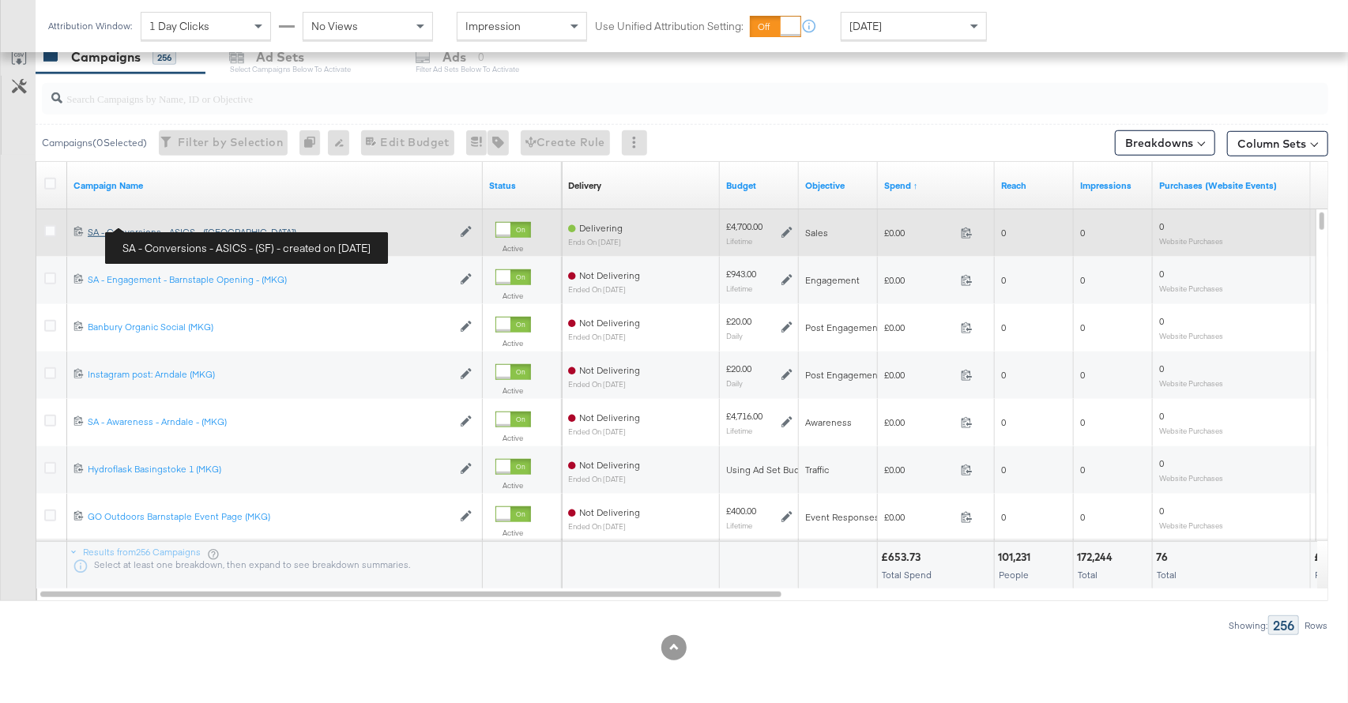
click at [164, 226] on div "SA - Conversions - ASICS - (SF) SA - Conversions - ASICS - (SF)" at bounding box center [270, 232] width 364 height 13
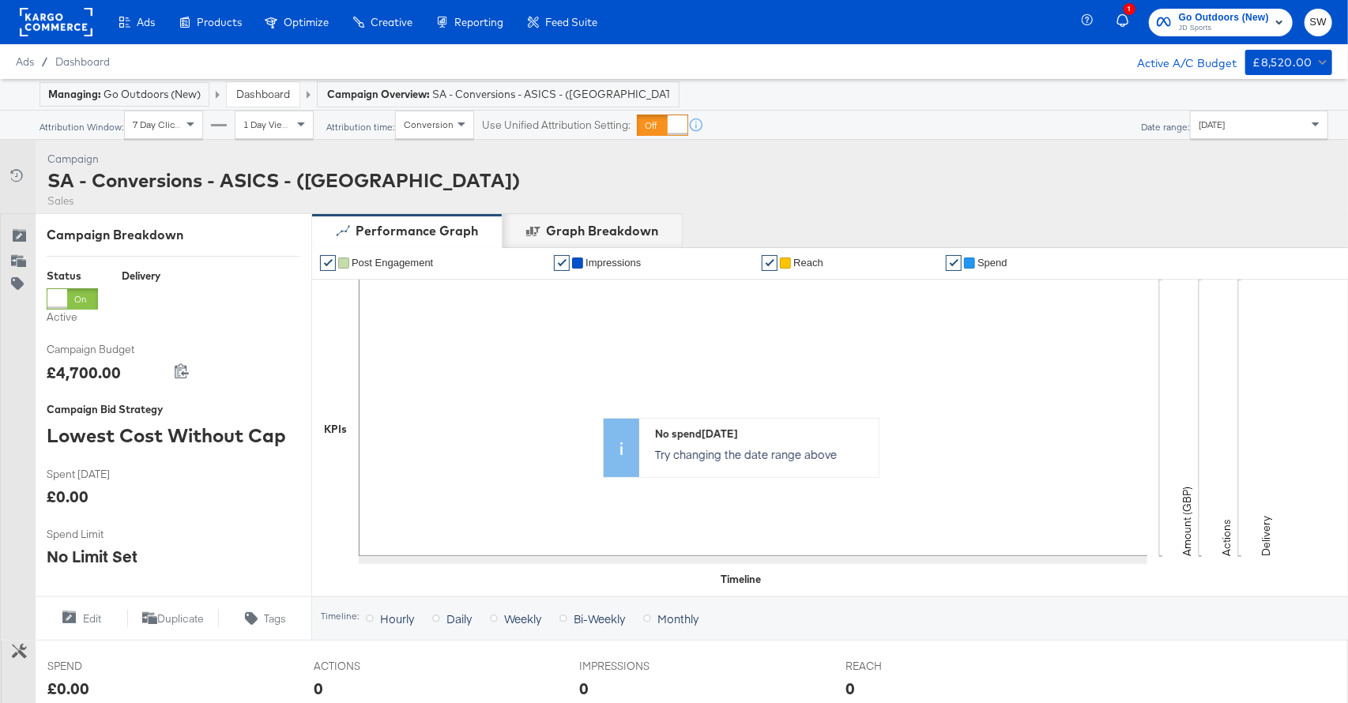
scroll to position [502, 0]
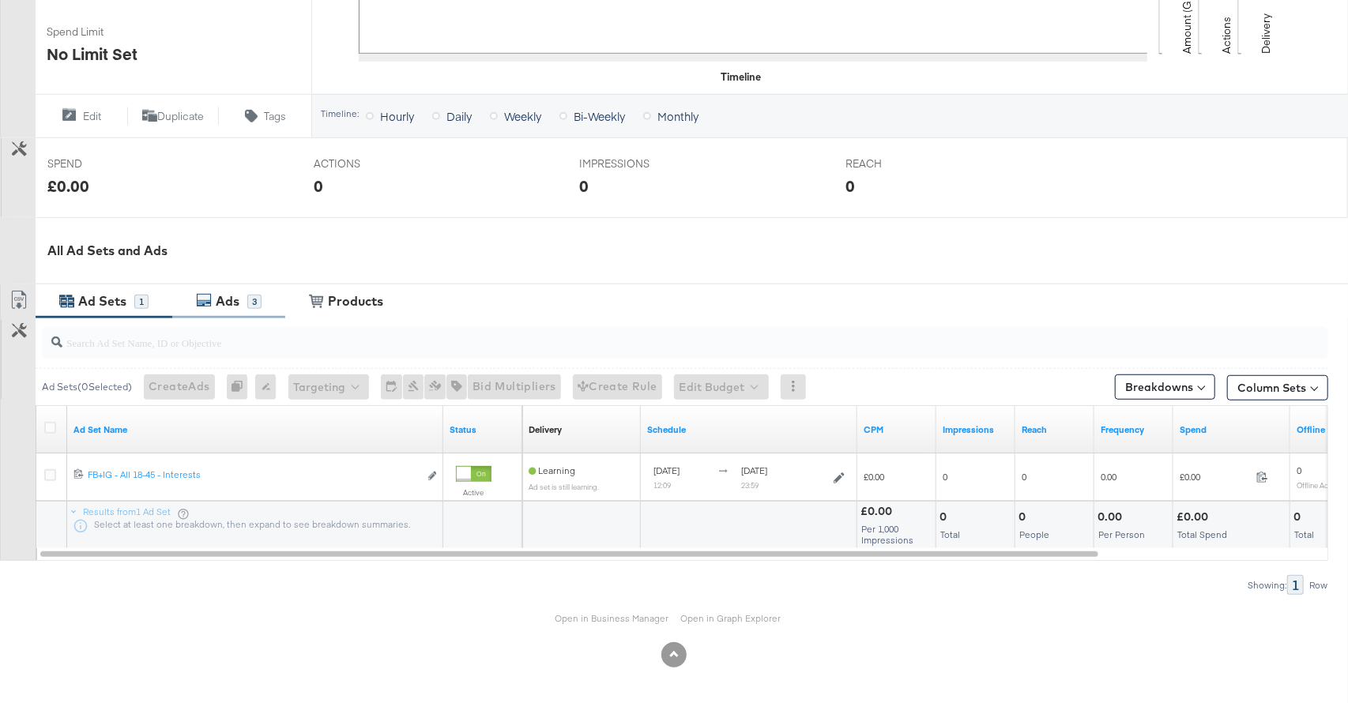
click at [235, 306] on div "Ads" at bounding box center [228, 301] width 24 height 18
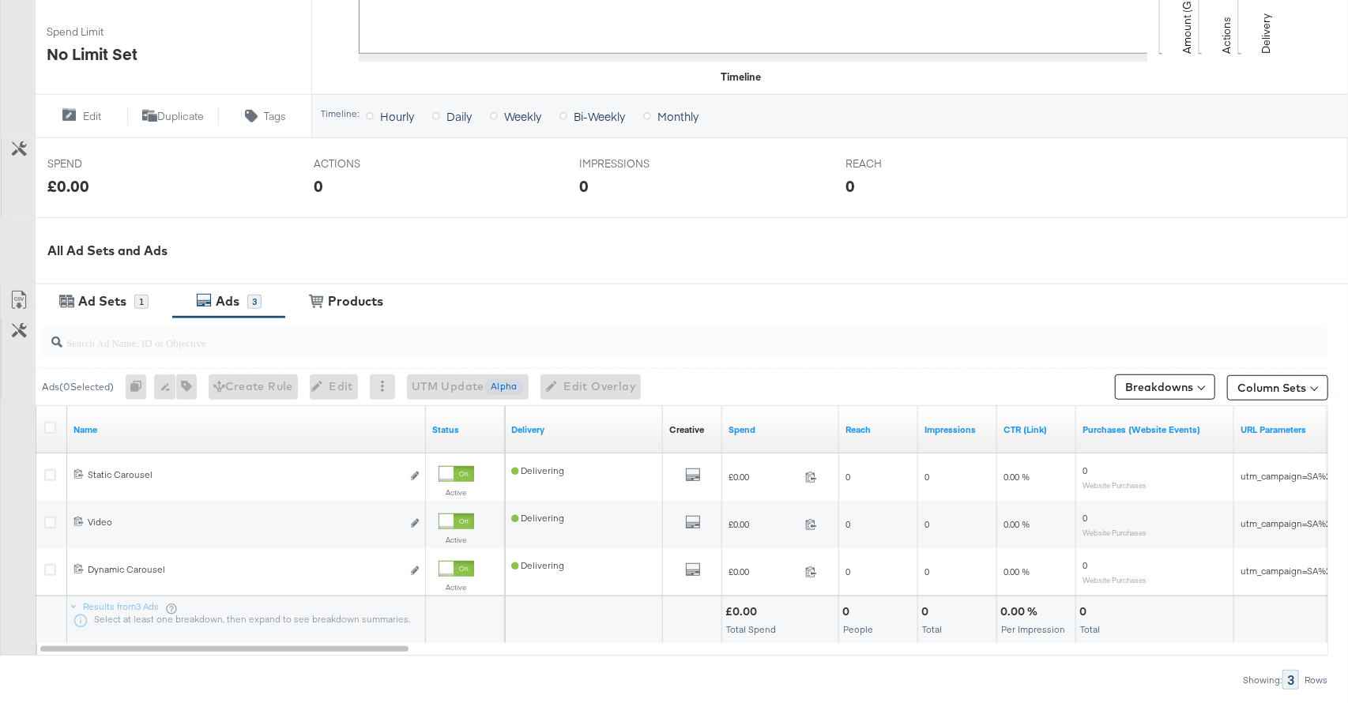
scroll to position [0, 0]
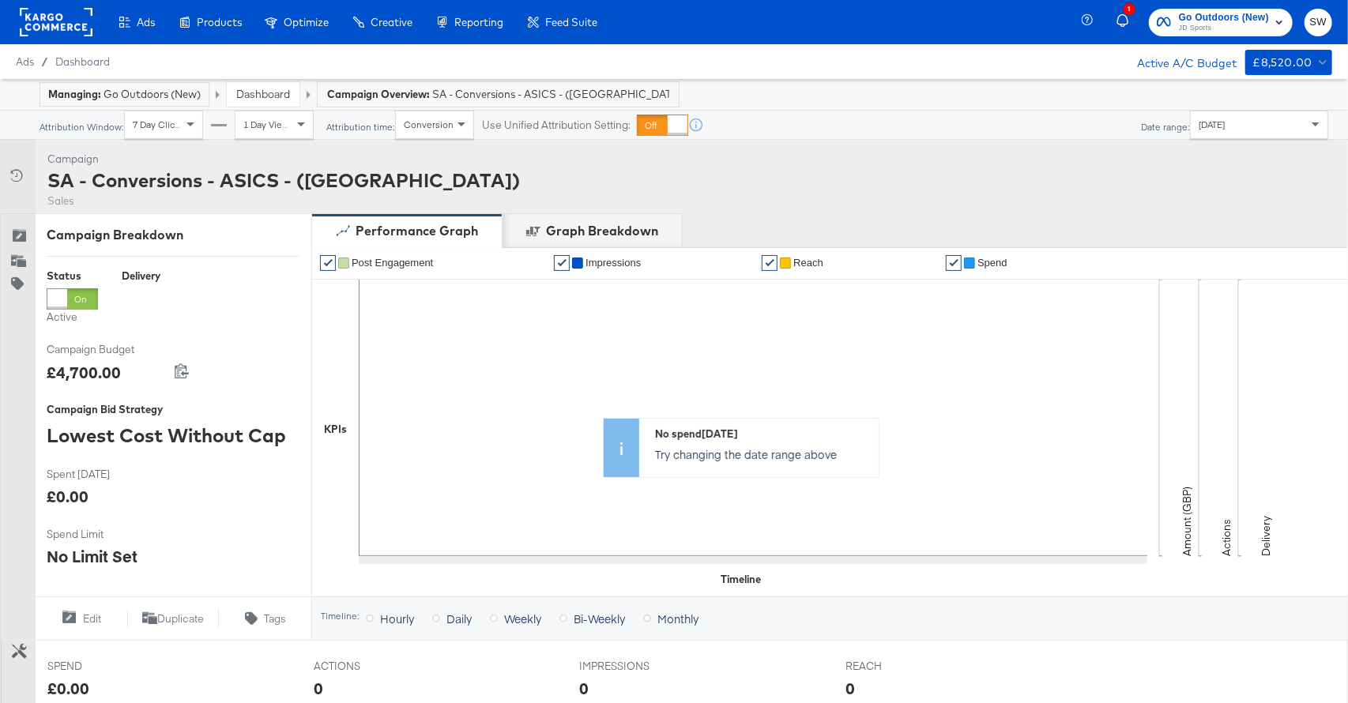
click at [246, 98] on link "Dashboard" at bounding box center [263, 94] width 54 height 14
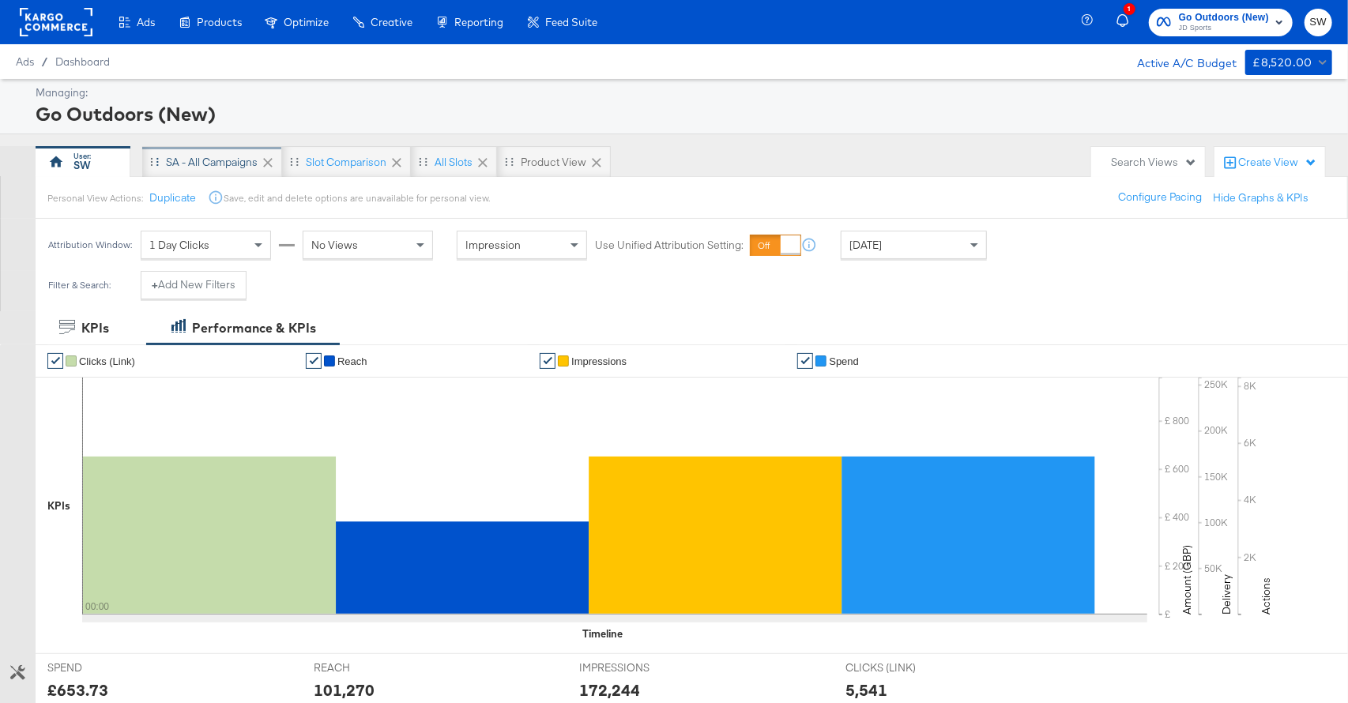
click at [164, 156] on div "SA - All Campaigns" at bounding box center [212, 162] width 140 height 32
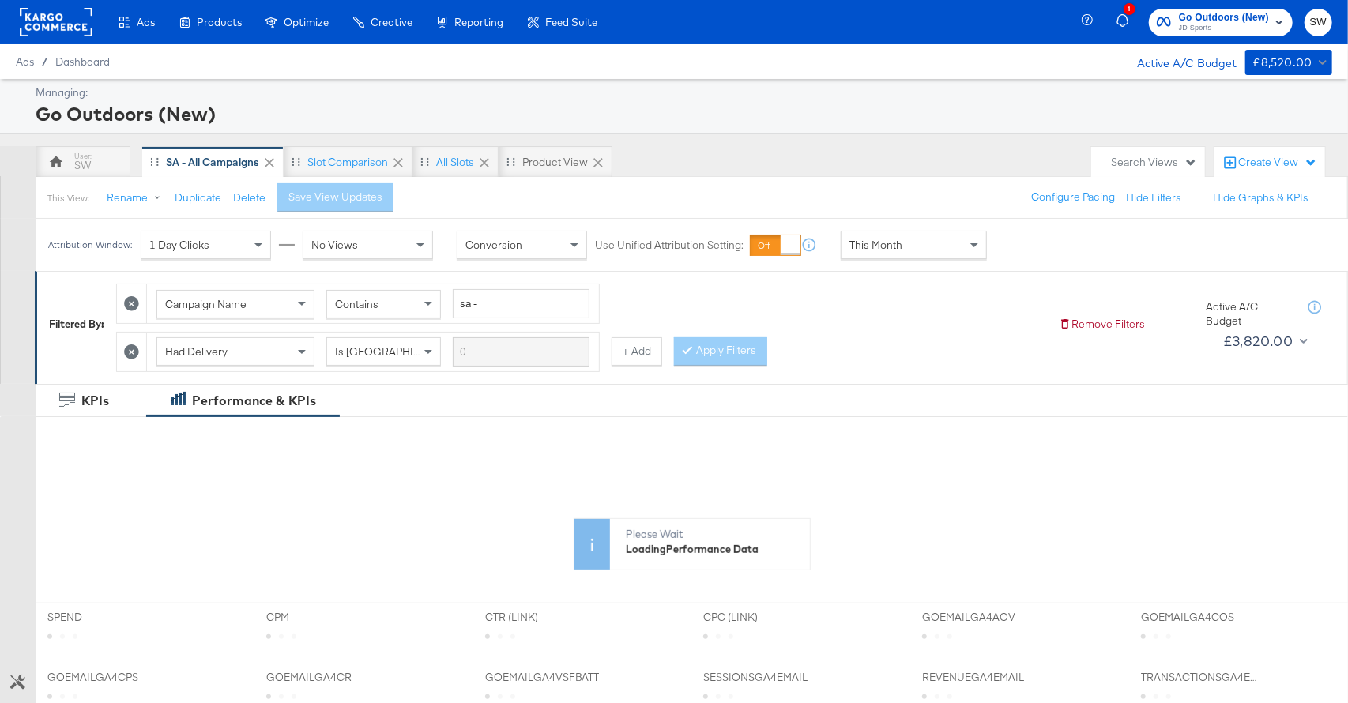
click at [866, 245] on span "This Month" at bounding box center [875, 245] width 53 height 14
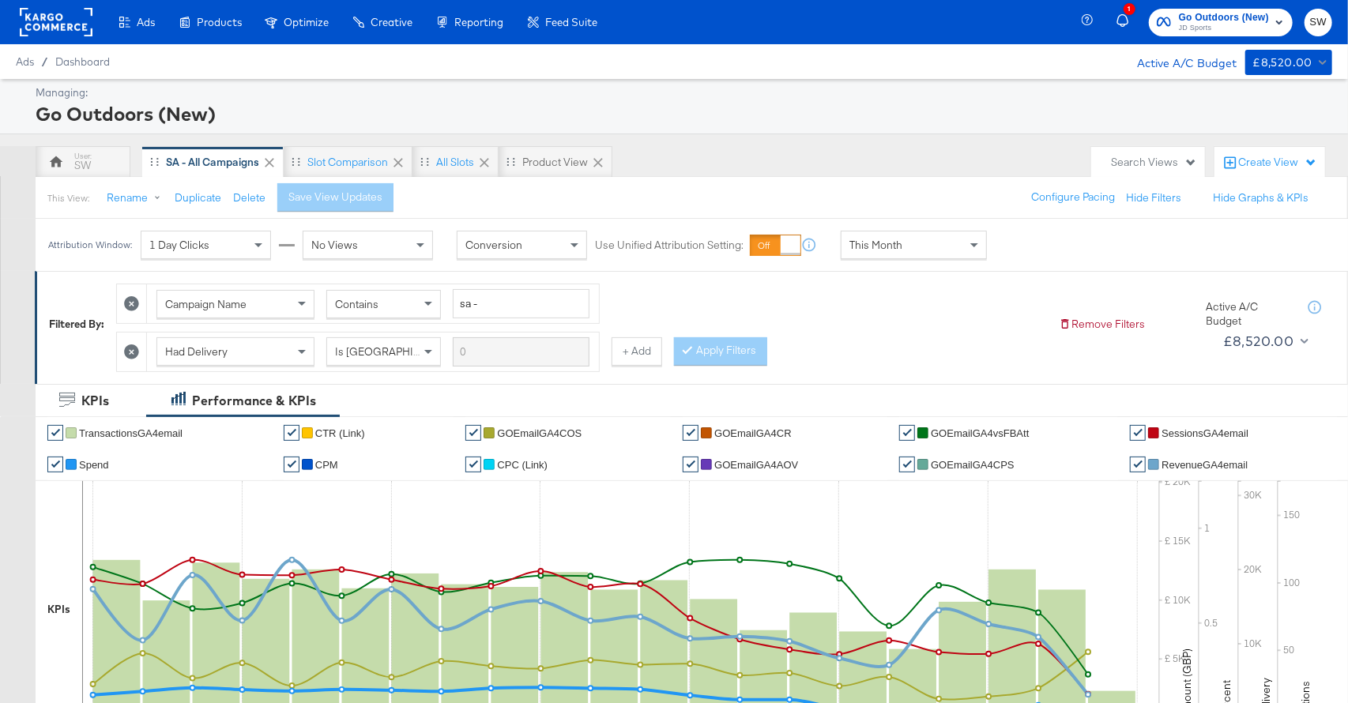
click at [883, 244] on span "This Month" at bounding box center [875, 245] width 53 height 14
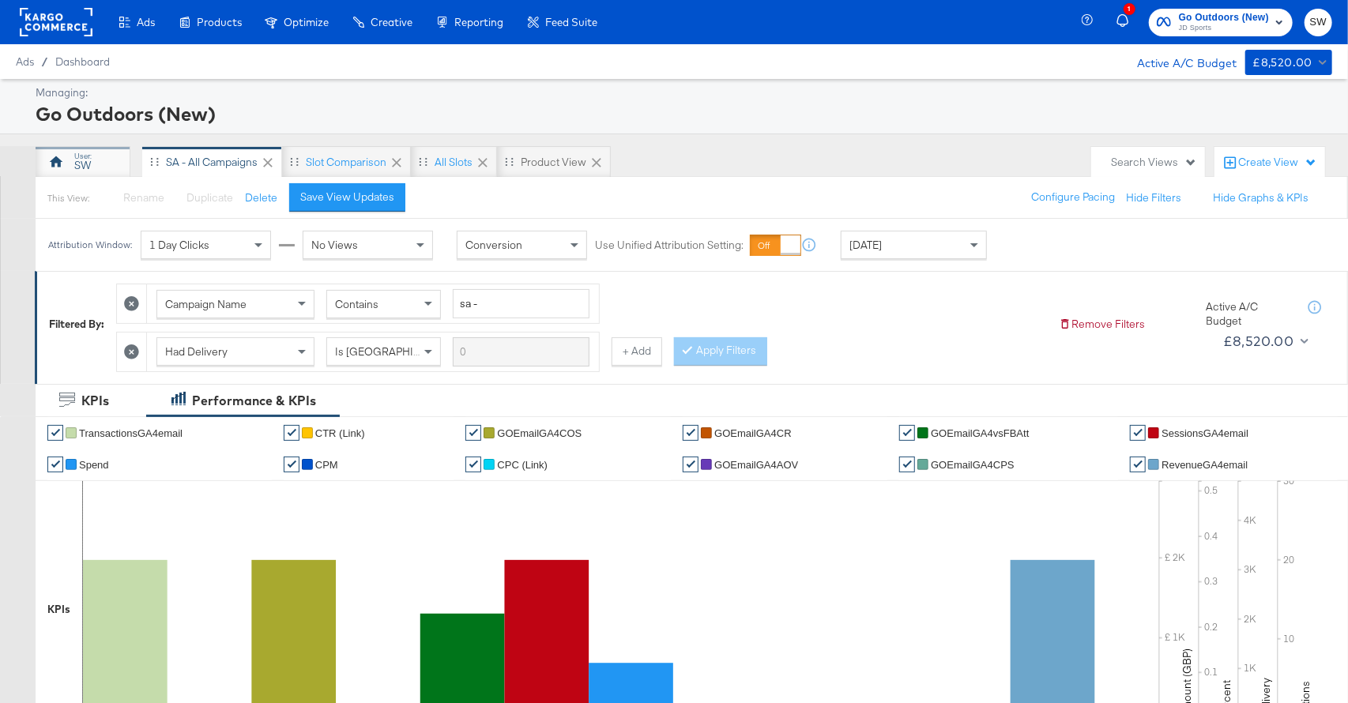
click at [77, 162] on div "SW" at bounding box center [82, 165] width 17 height 15
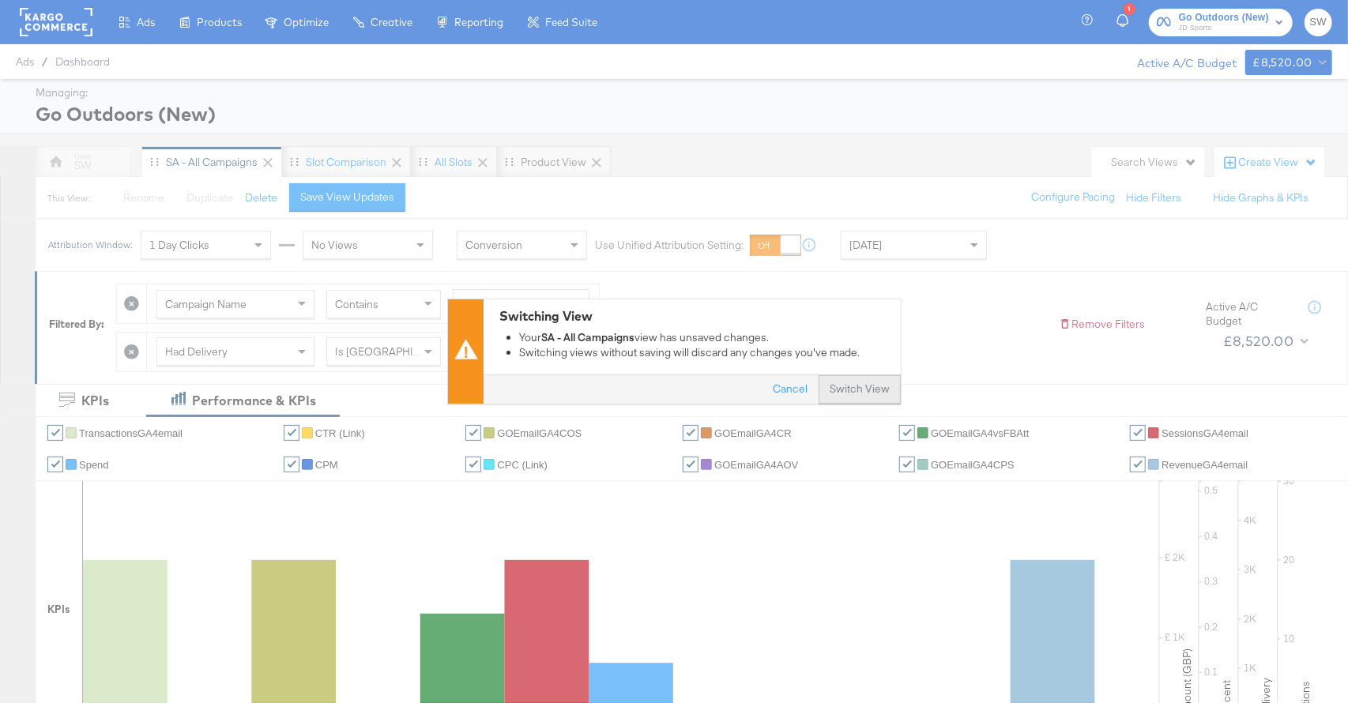
click at [835, 386] on button "Switch View" at bounding box center [859, 390] width 82 height 28
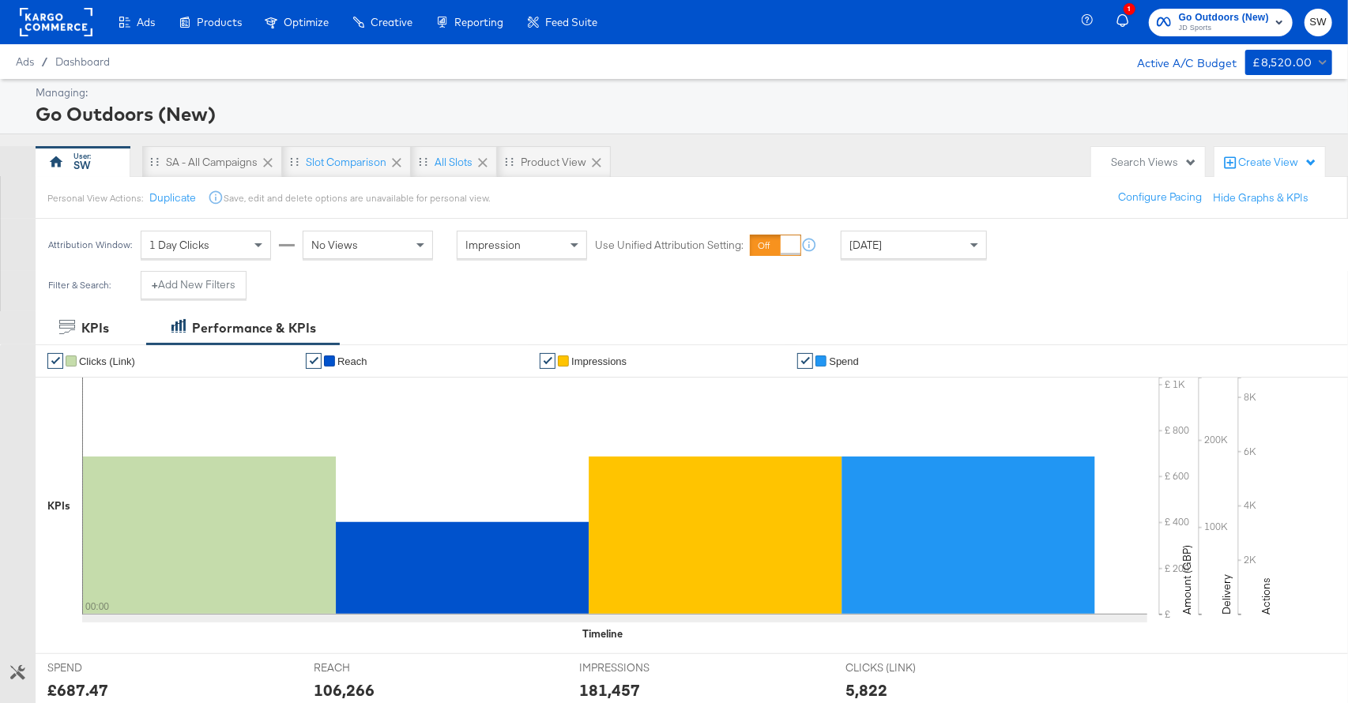
click at [1237, 18] on span "Go Outdoors (New)" at bounding box center [1223, 17] width 90 height 17
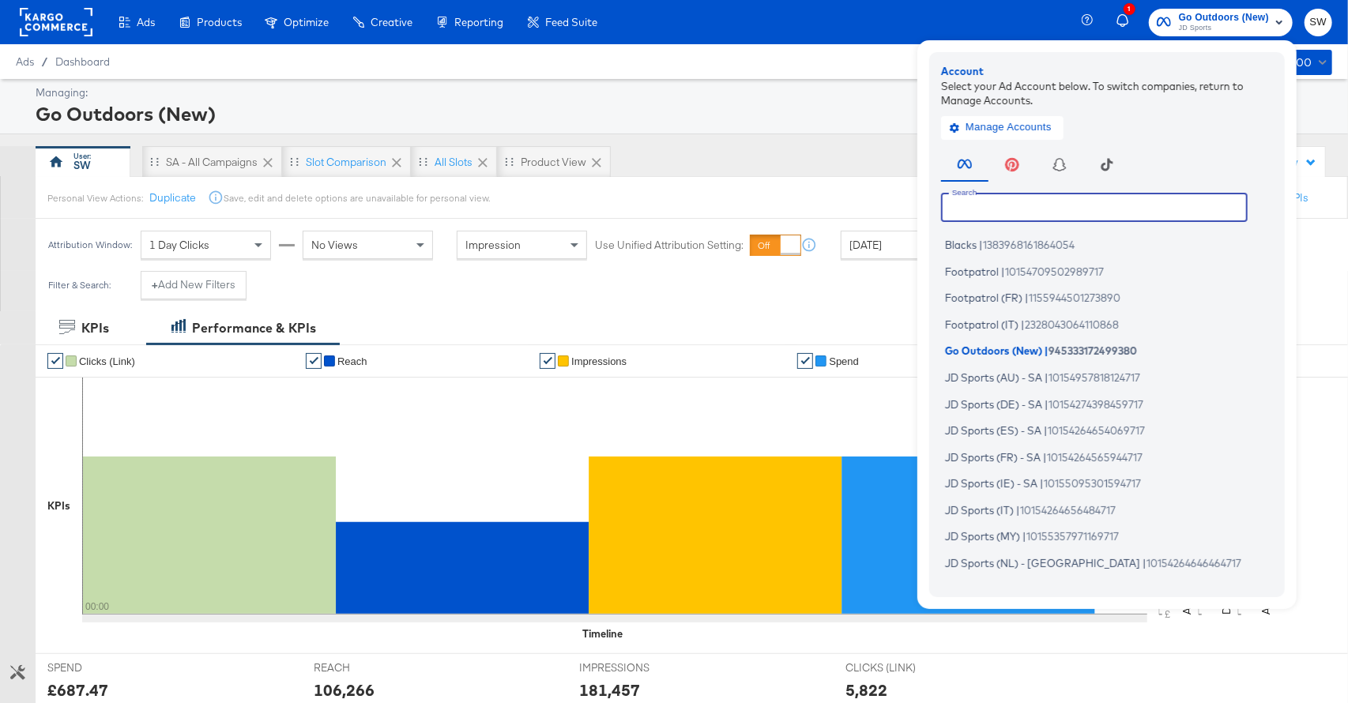
click at [1021, 205] on input "text" at bounding box center [1094, 207] width 306 height 28
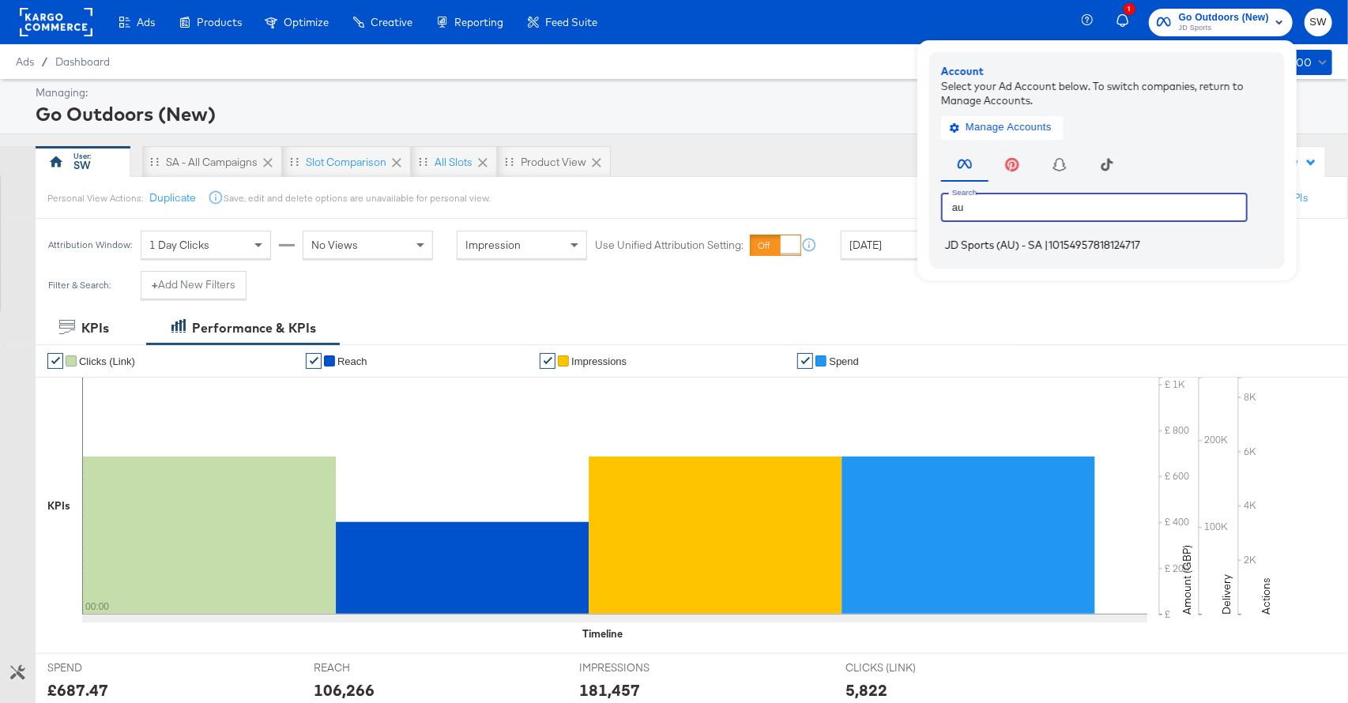
type input "au"
click at [1018, 243] on span "JD Sports (AU) - SA" at bounding box center [993, 245] width 97 height 13
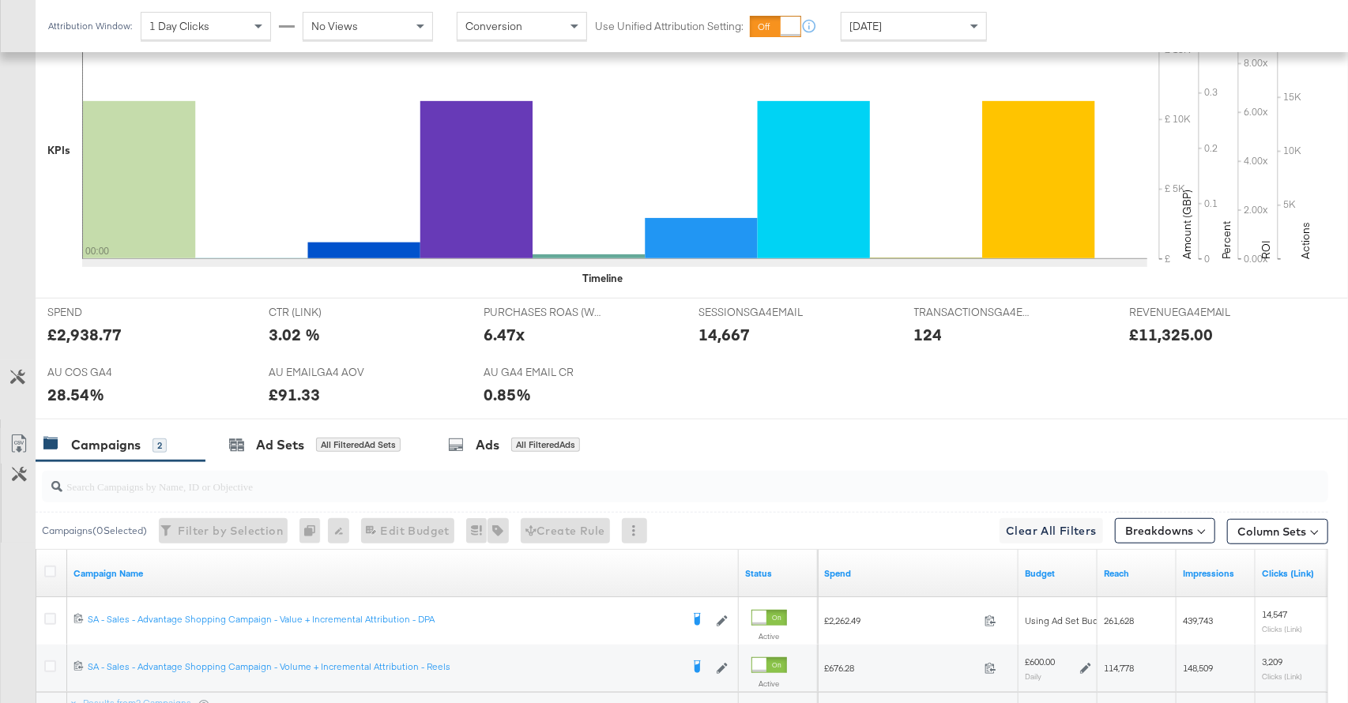
scroll to position [609, 0]
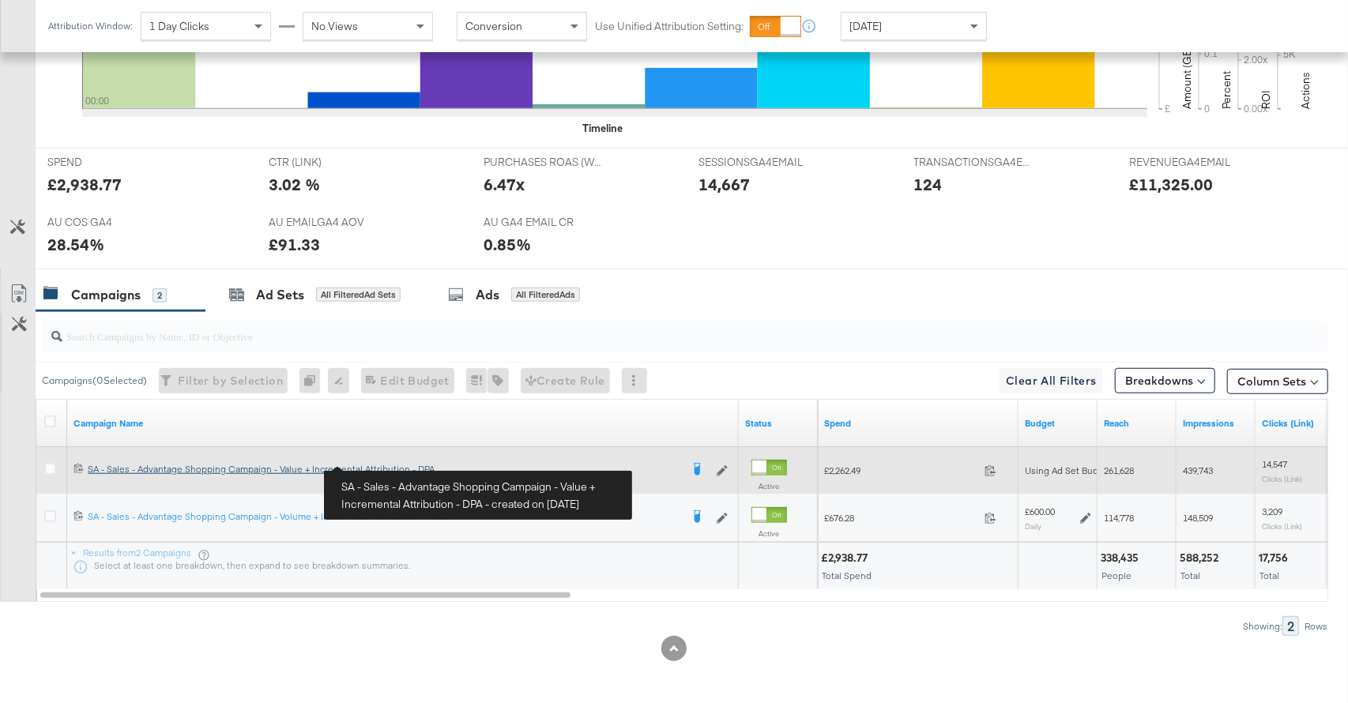
click at [203, 468] on div "SA - Sales - Advantage Shopping Campaign - Value + Incremental Attribution - DP…" at bounding box center [384, 469] width 592 height 13
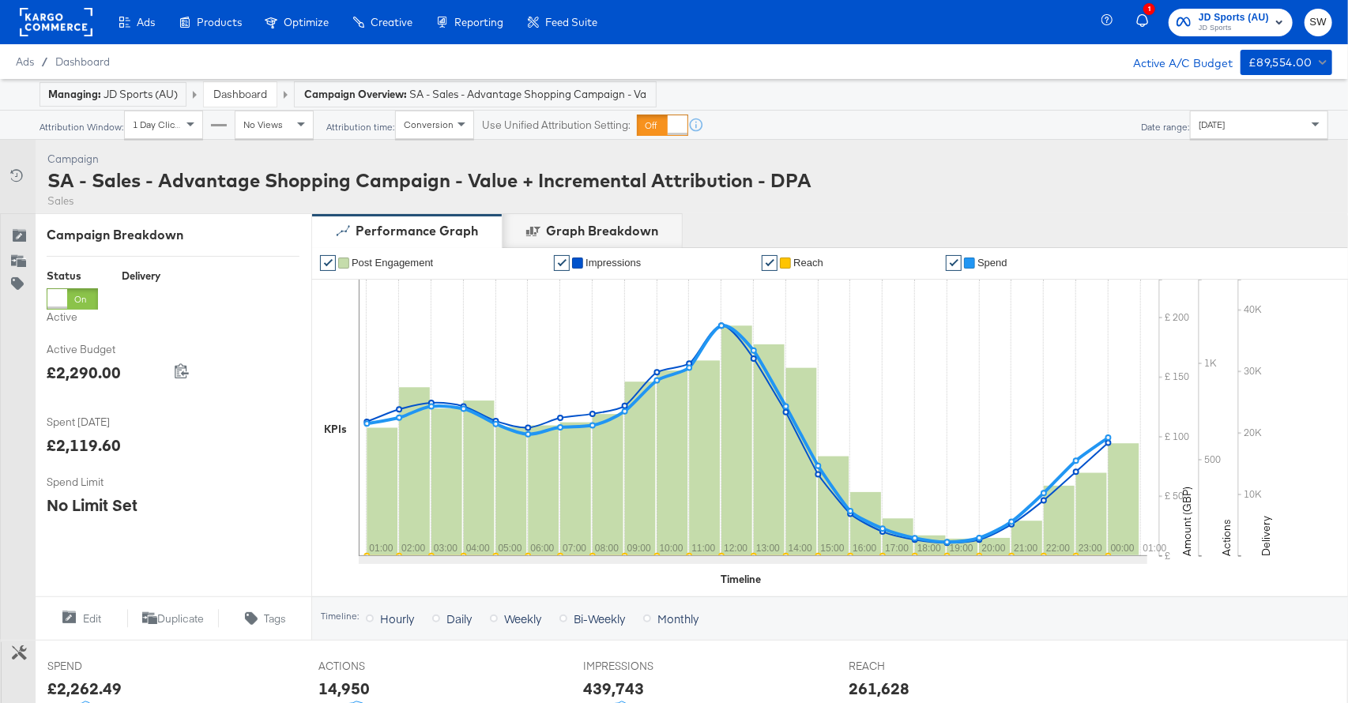
scroll to position [504, 0]
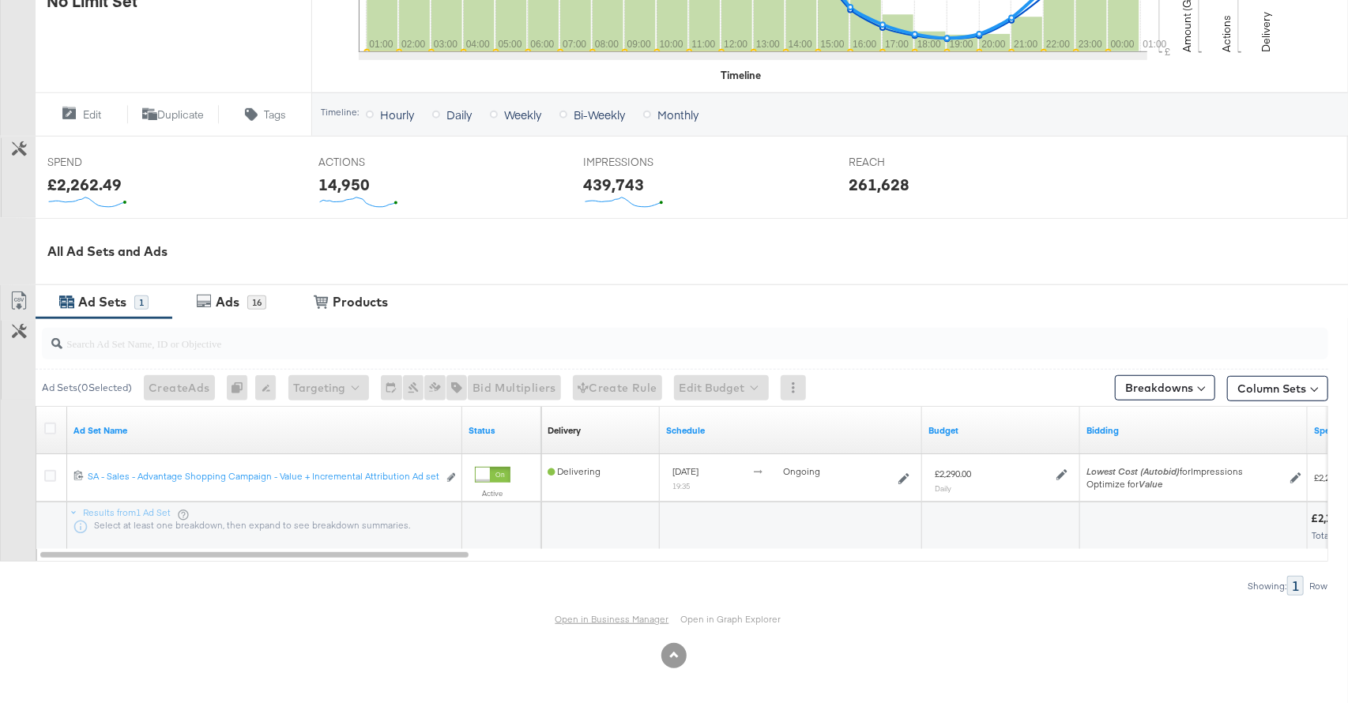
click at [616, 621] on link "Open in Business Manager" at bounding box center [612, 619] width 114 height 12
